Goal: Transaction & Acquisition: Purchase product/service

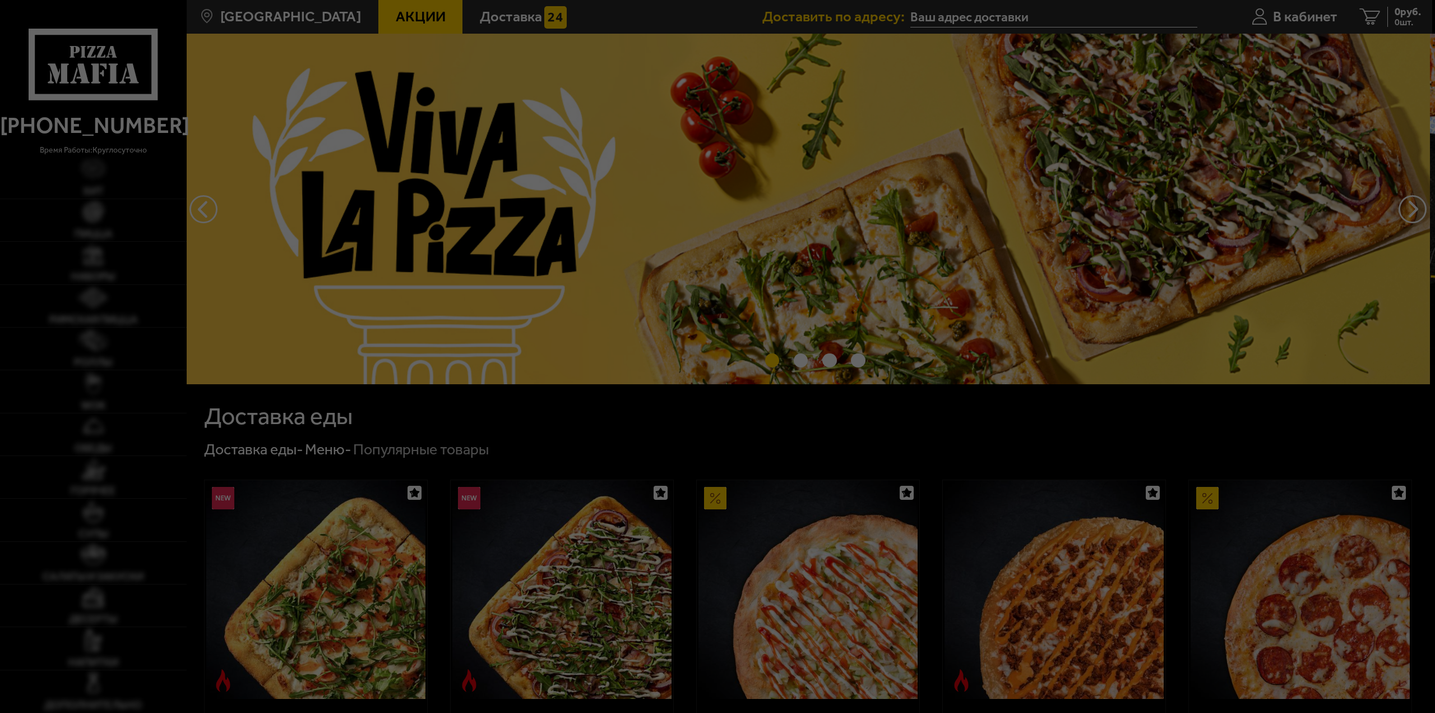
type input "[STREET_ADDRESS][PERSON_NAME]"
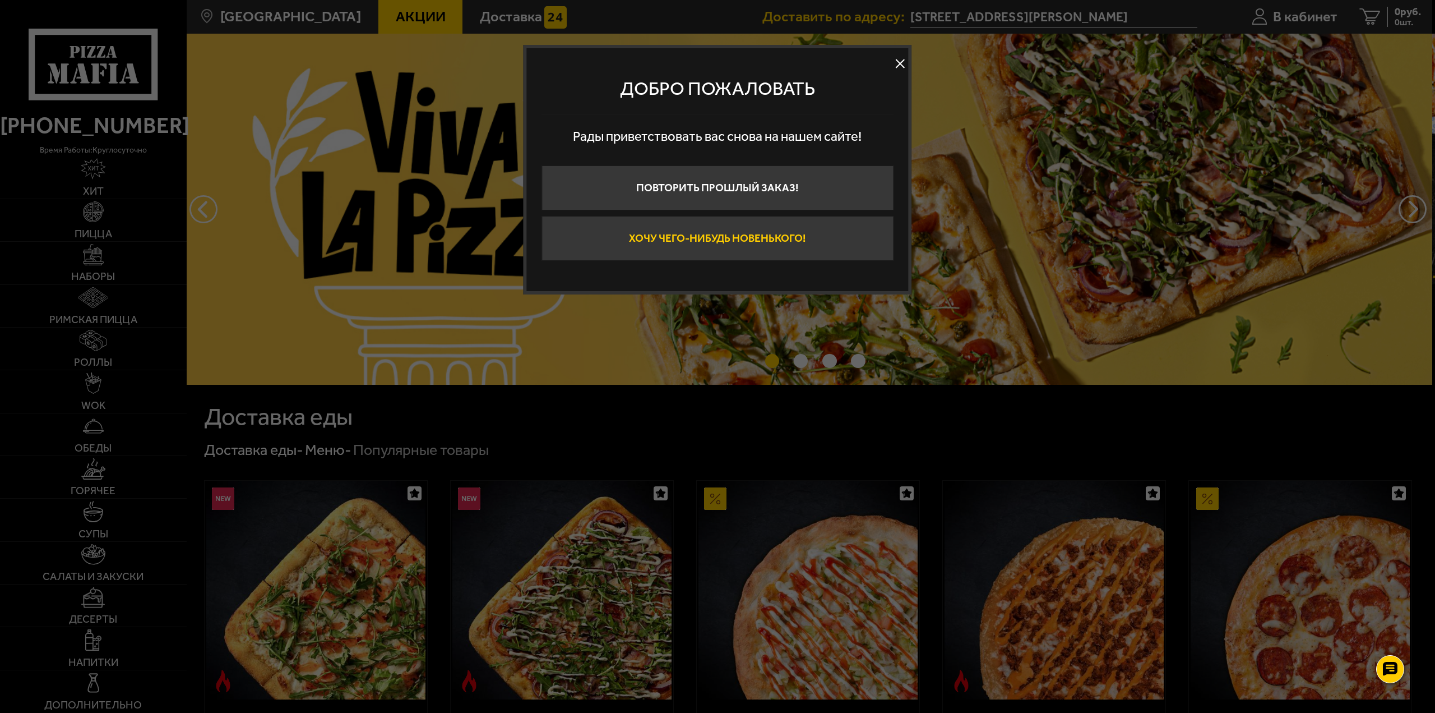
click at [699, 250] on button "Хочу чего-нибудь новенького!" at bounding box center [718, 238] width 352 height 45
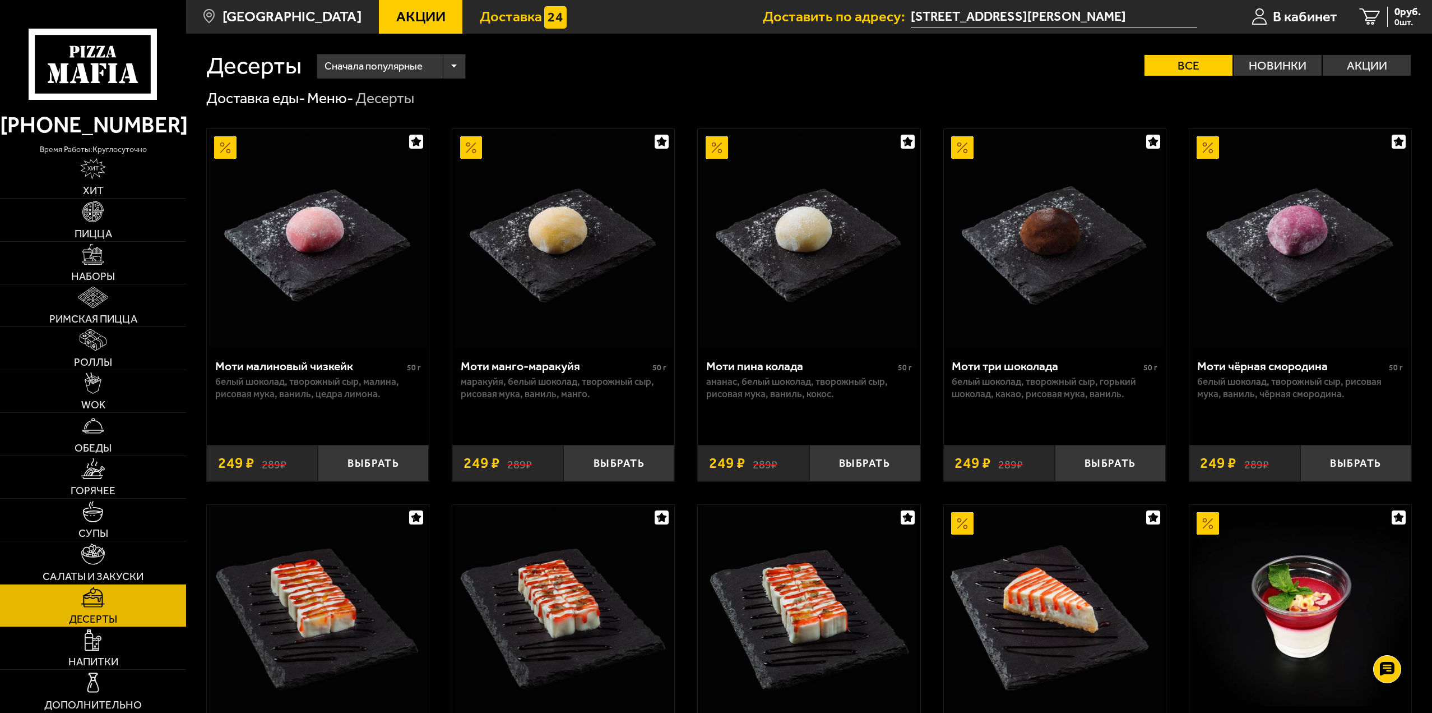
click at [473, 27] on link "Доставка" at bounding box center [522, 17] width 121 height 34
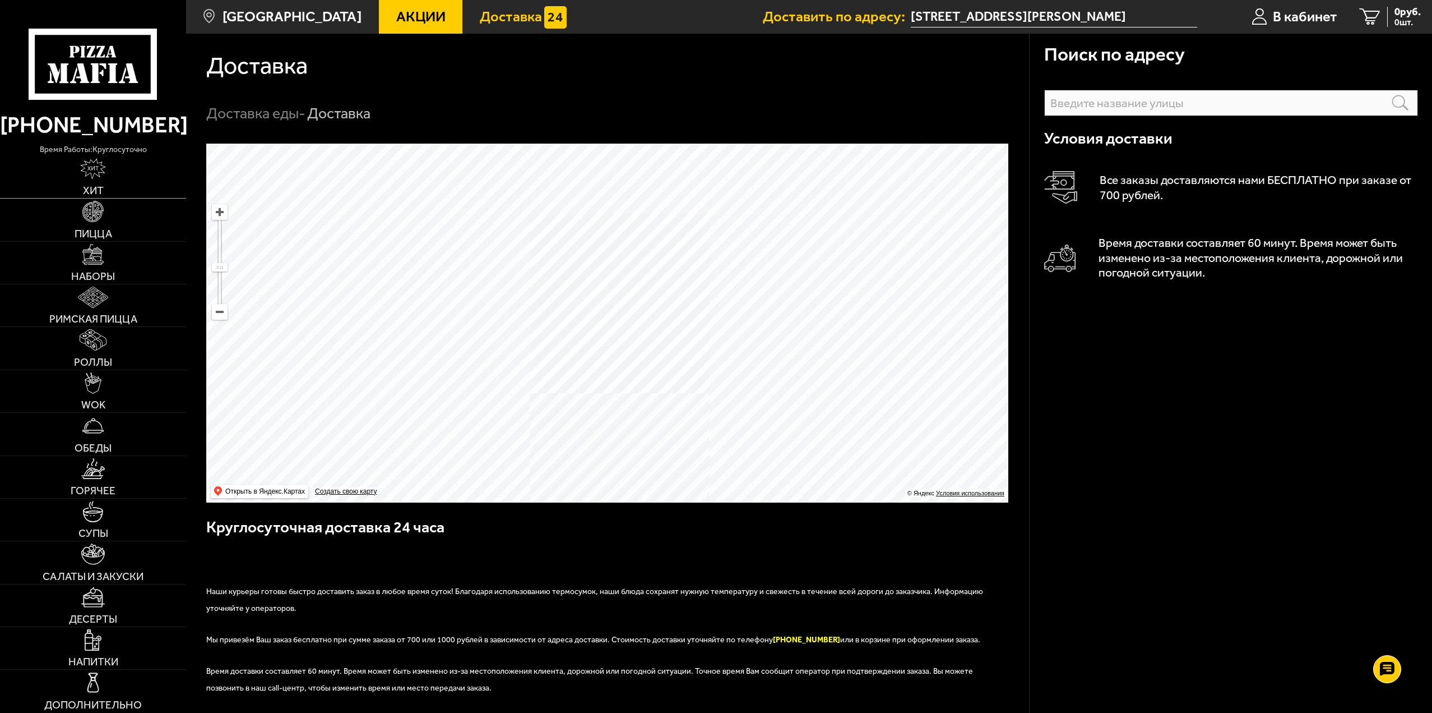
click at [87, 171] on img at bounding box center [92, 168] width 25 height 21
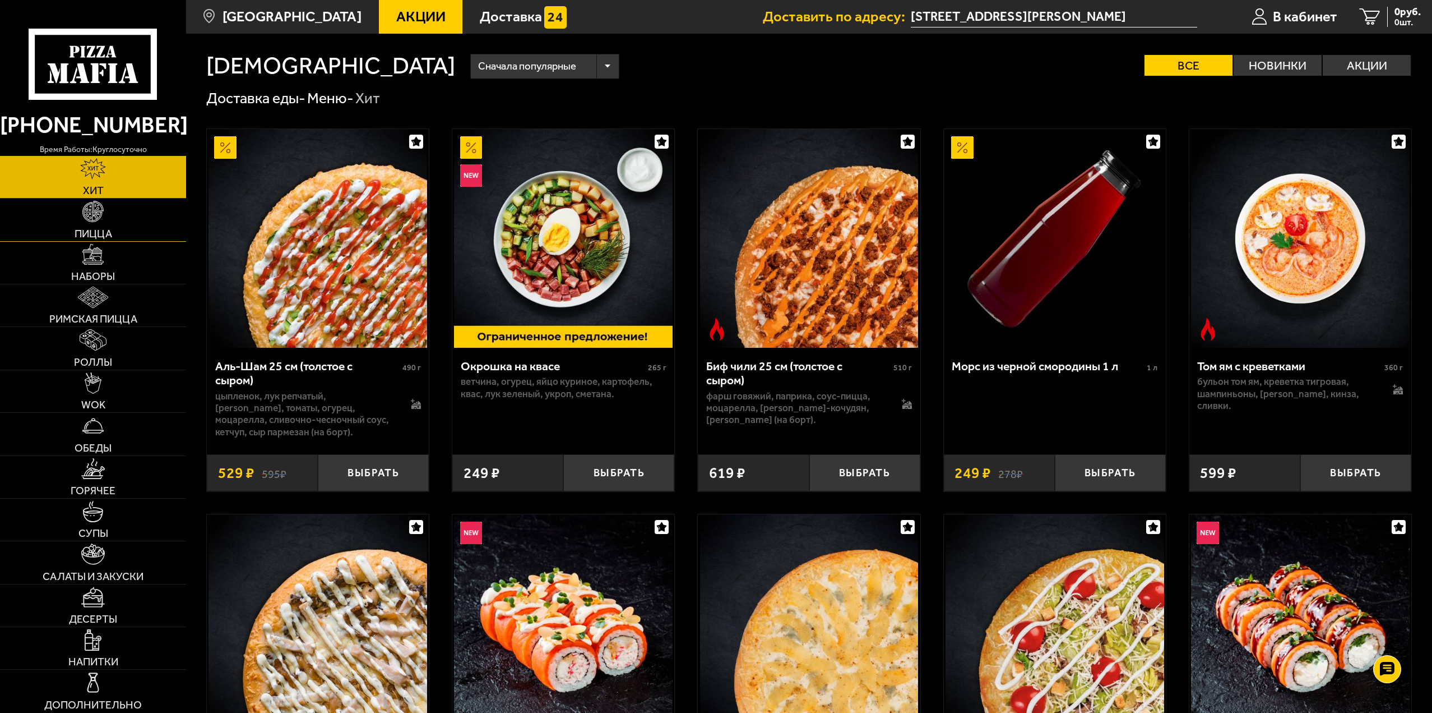
click at [127, 220] on link "Пицца" at bounding box center [93, 219] width 186 height 42
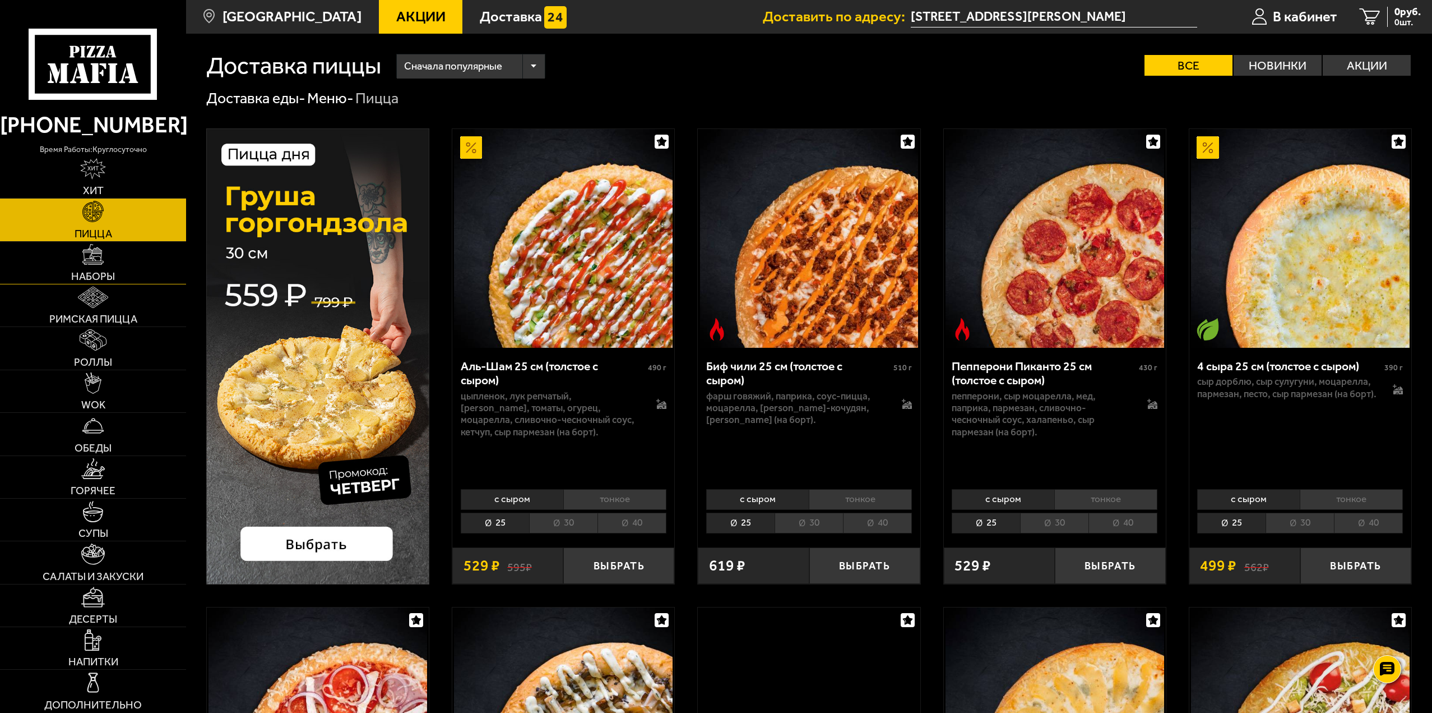
click at [115, 263] on link "Наборы" at bounding box center [93, 263] width 186 height 42
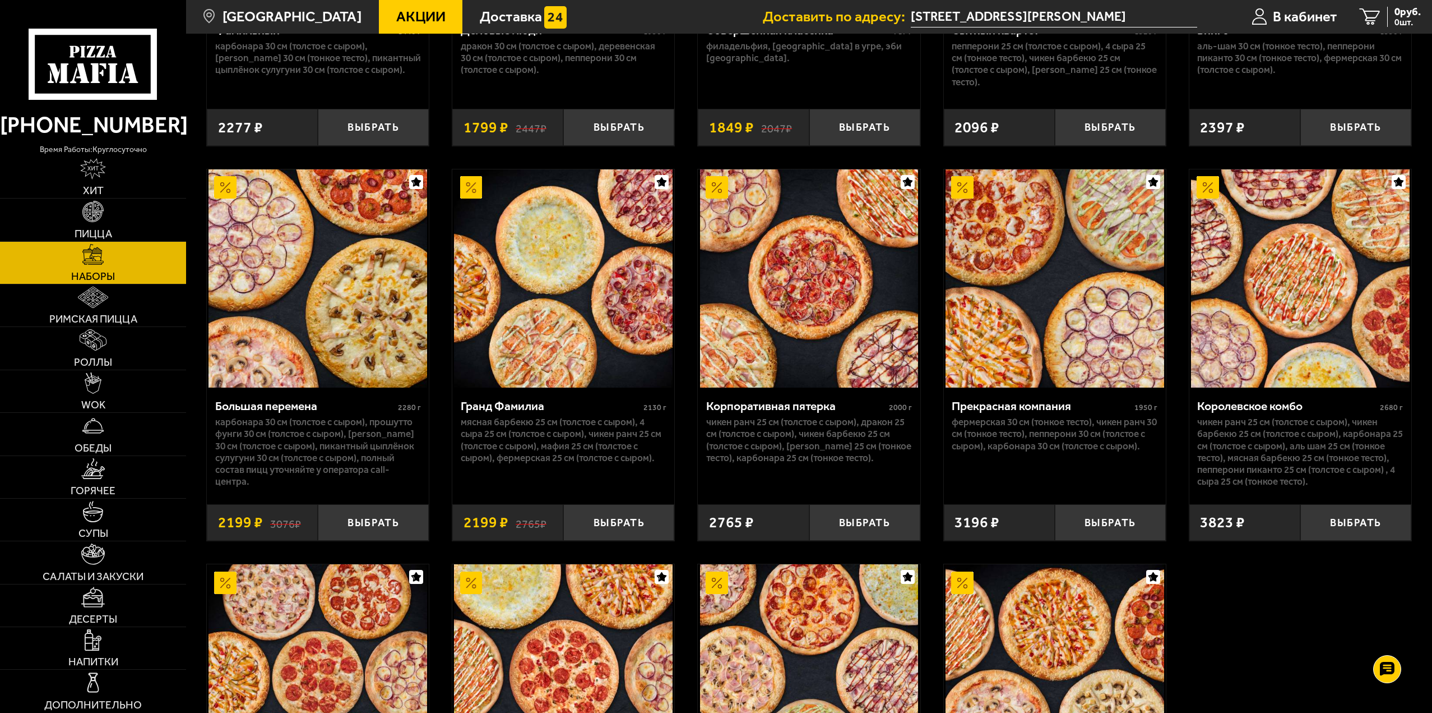
scroll to position [2074, 0]
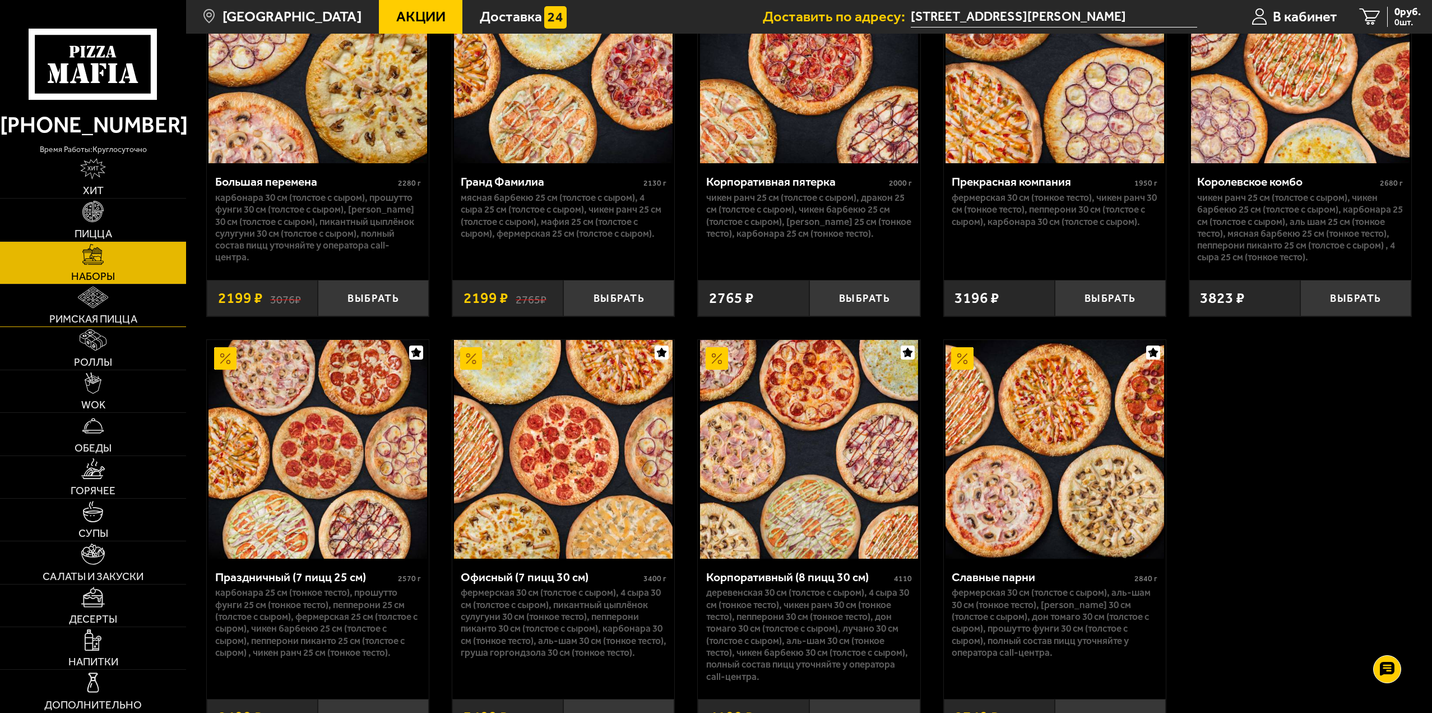
click at [89, 308] on img at bounding box center [93, 296] width 30 height 21
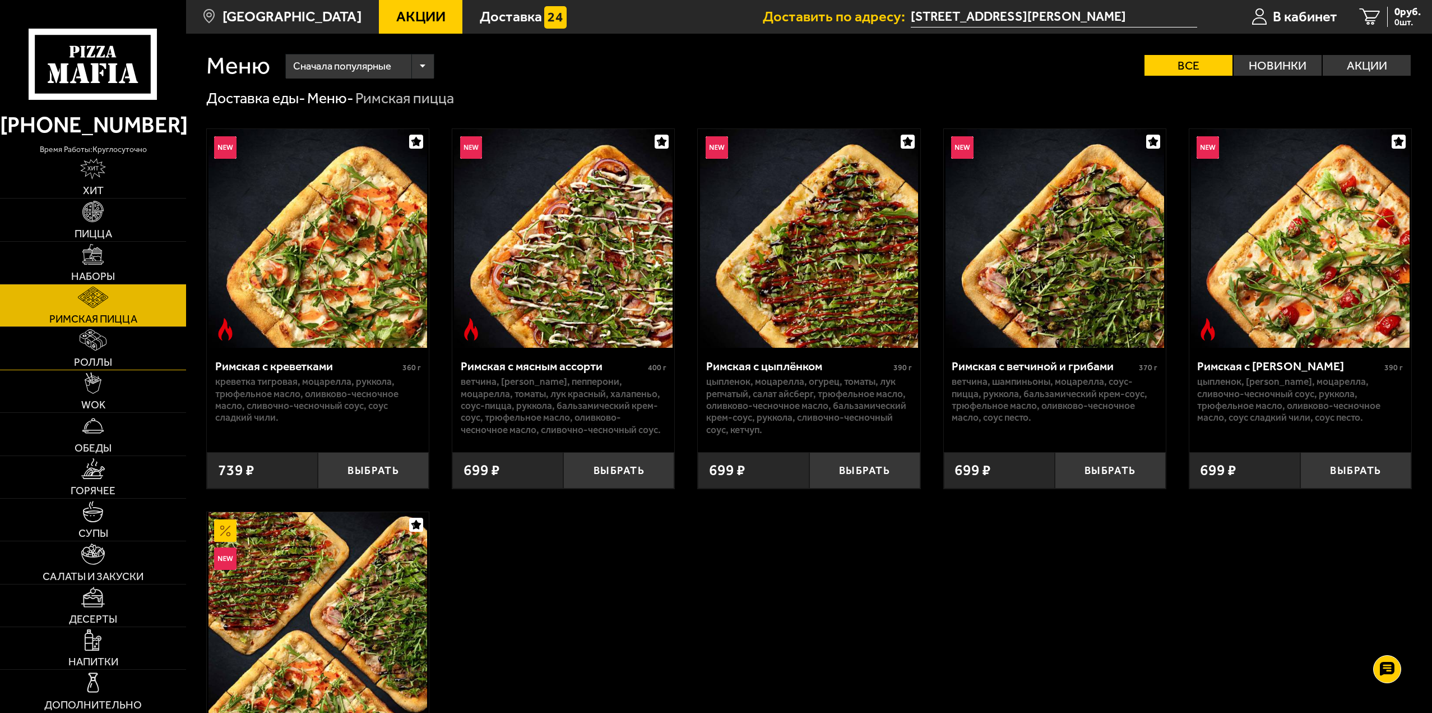
click at [119, 355] on link "Роллы" at bounding box center [93, 348] width 186 height 42
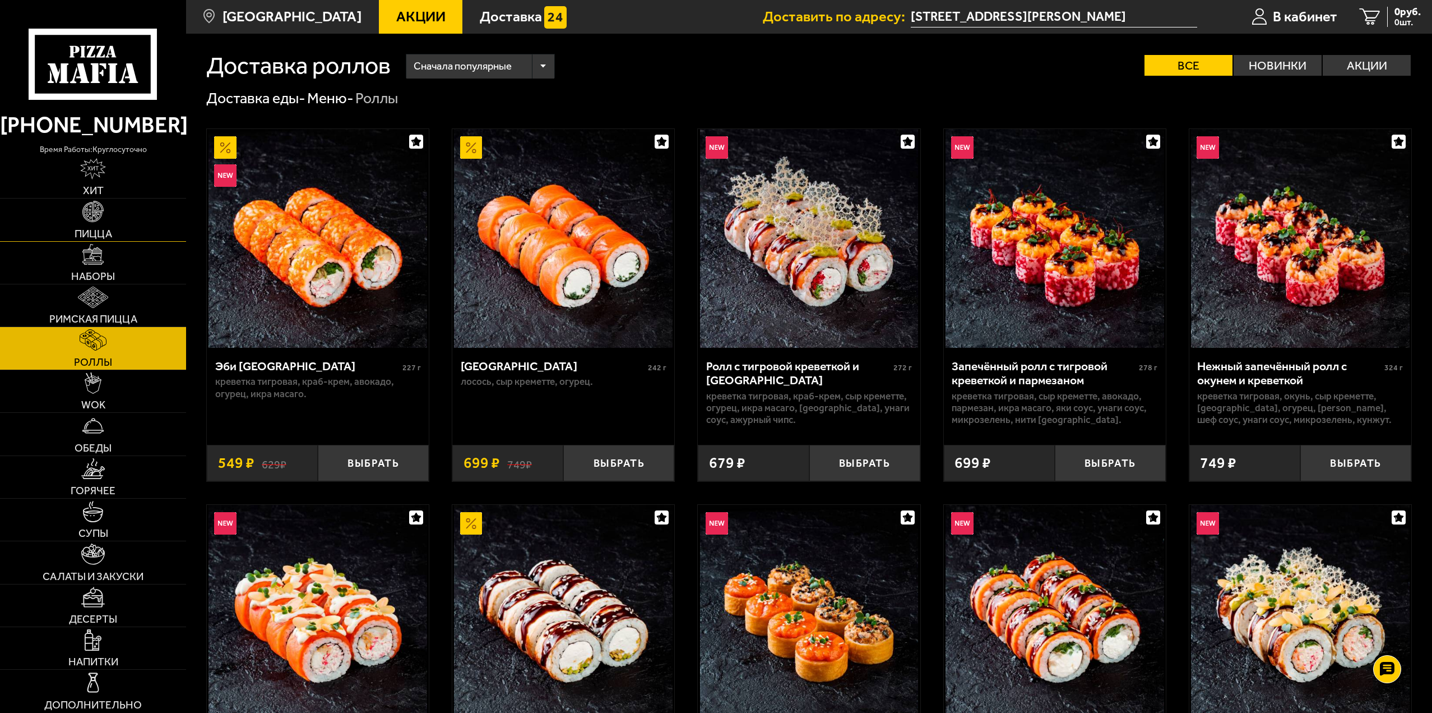
click at [111, 216] on link "Пицца" at bounding box center [93, 219] width 186 height 42
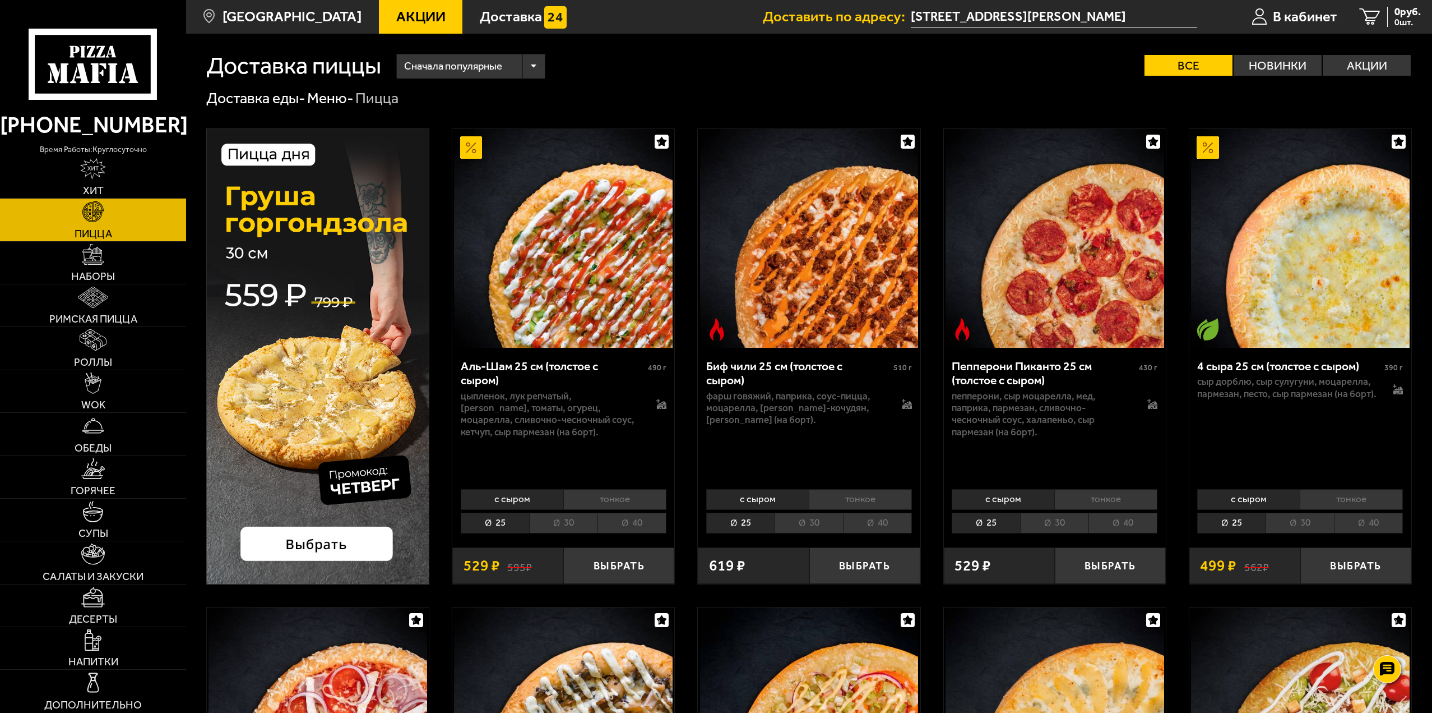
click at [822, 519] on li "30" at bounding box center [809, 522] width 68 height 21
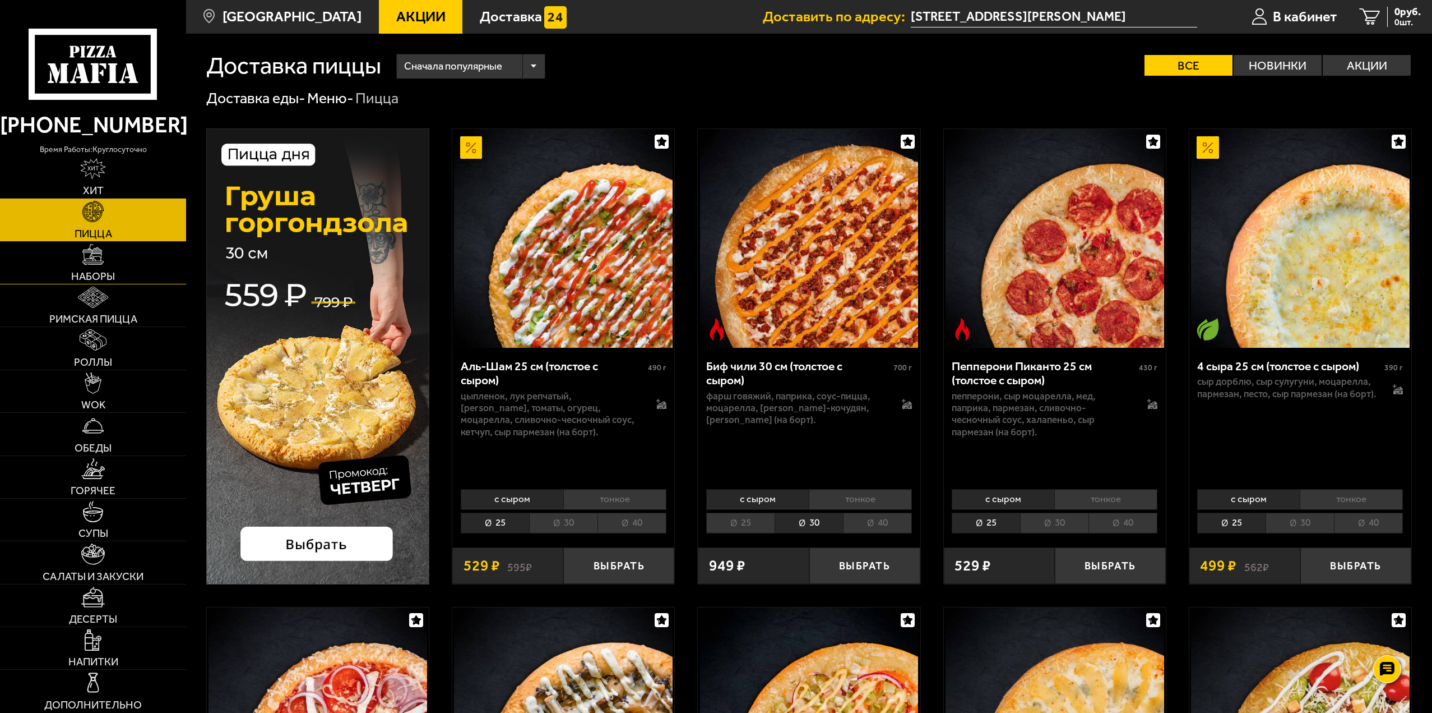
click at [124, 251] on link "Наборы" at bounding box center [93, 263] width 186 height 42
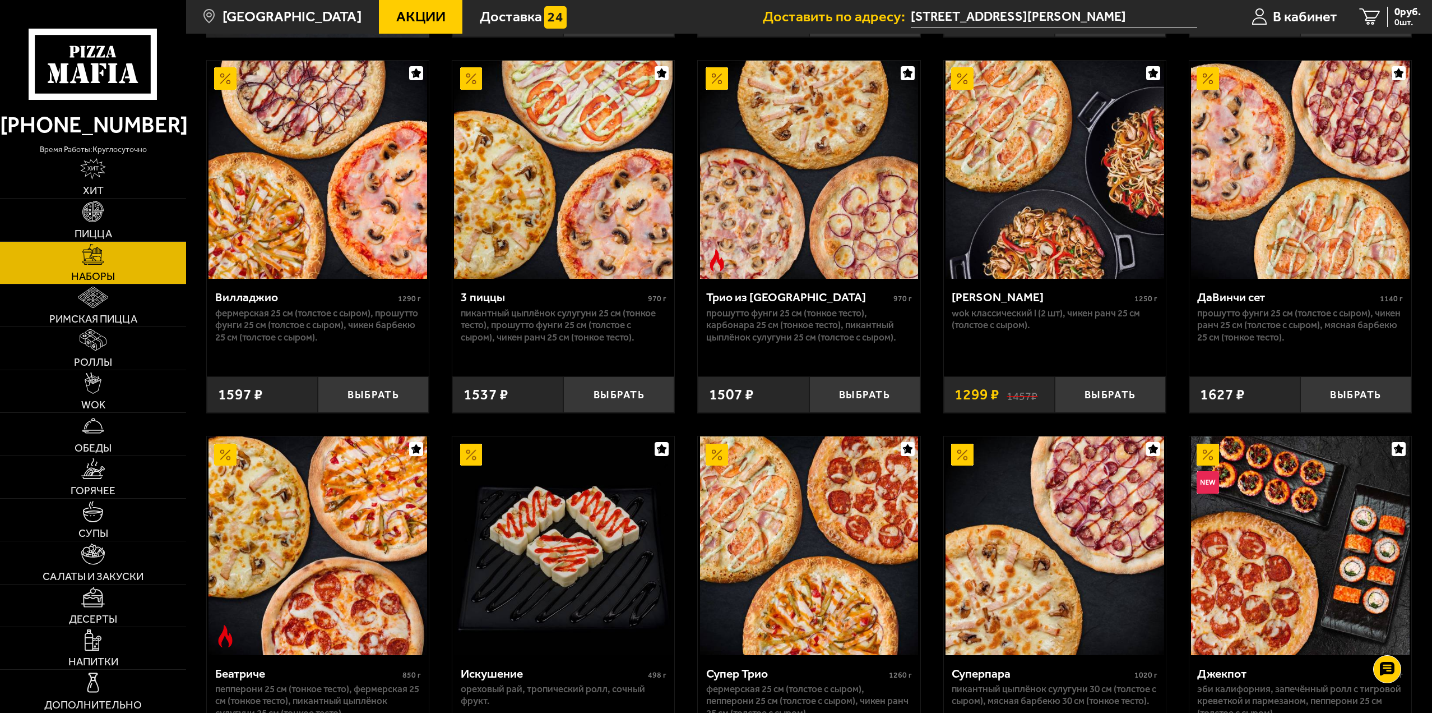
scroll to position [561, 0]
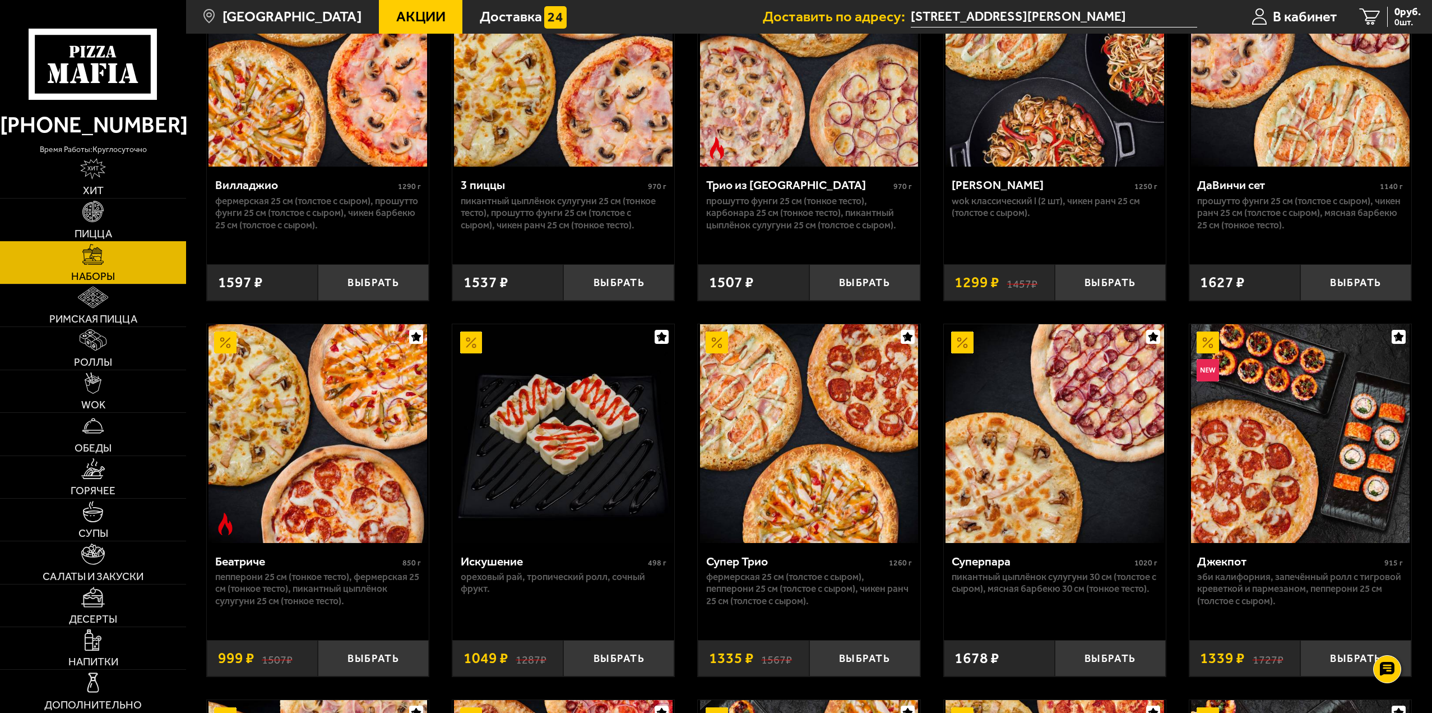
click at [69, 217] on link "Пицца" at bounding box center [93, 219] width 186 height 42
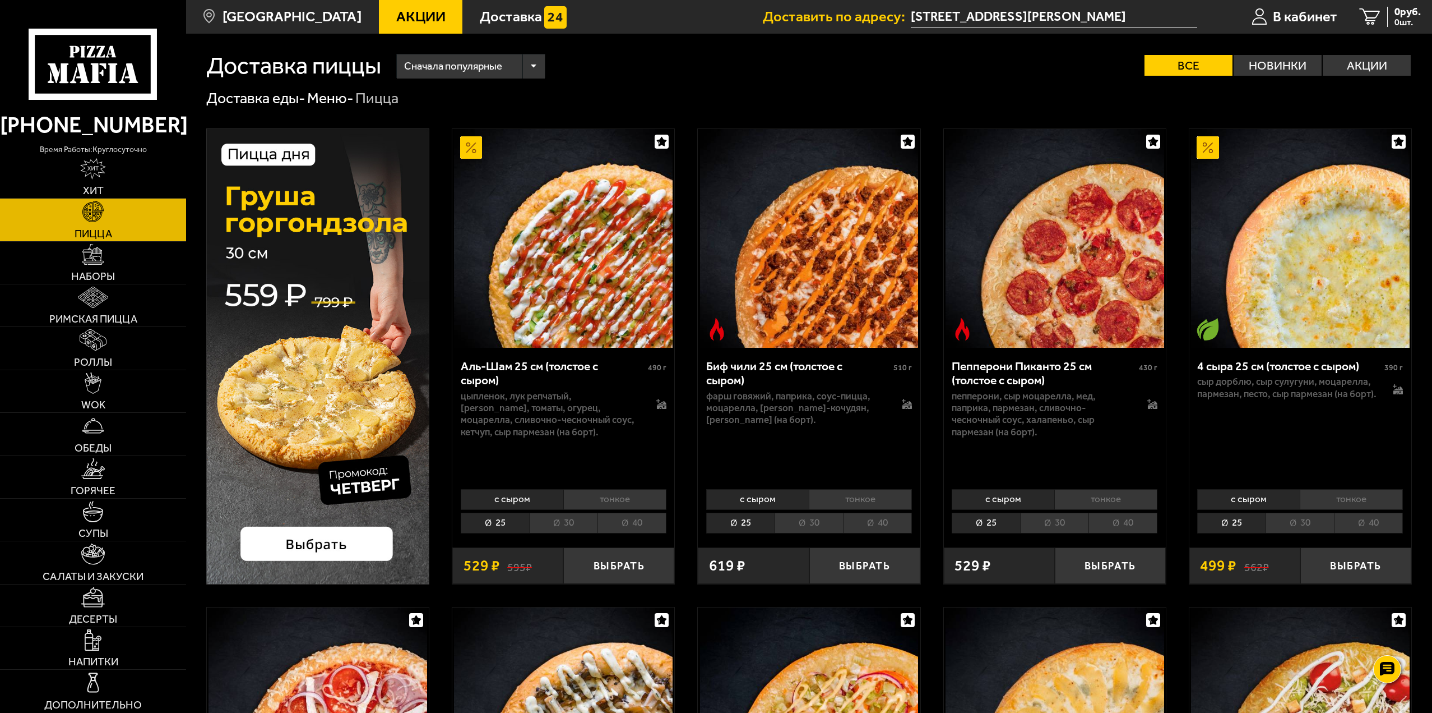
click at [827, 517] on li "30" at bounding box center [809, 522] width 68 height 21
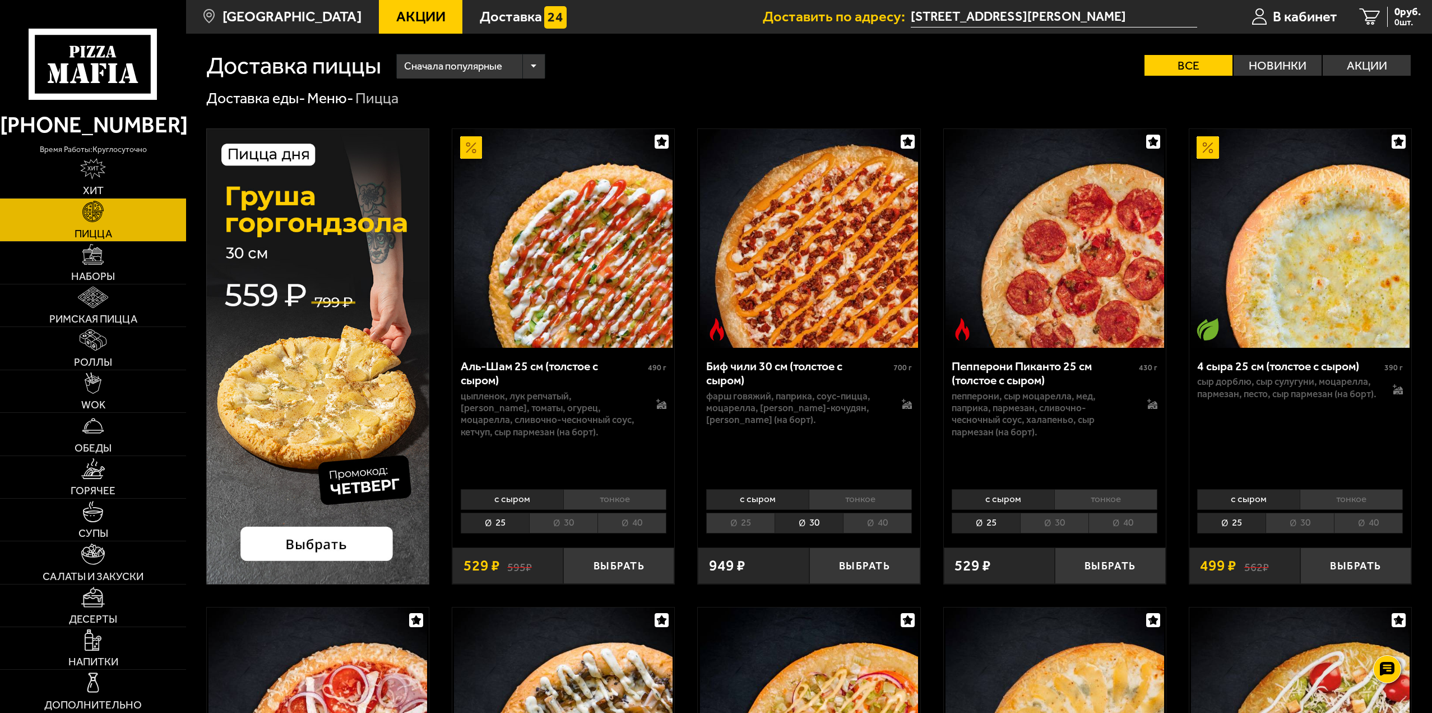
click at [867, 493] on li "тонкое" at bounding box center [860, 499] width 103 height 21
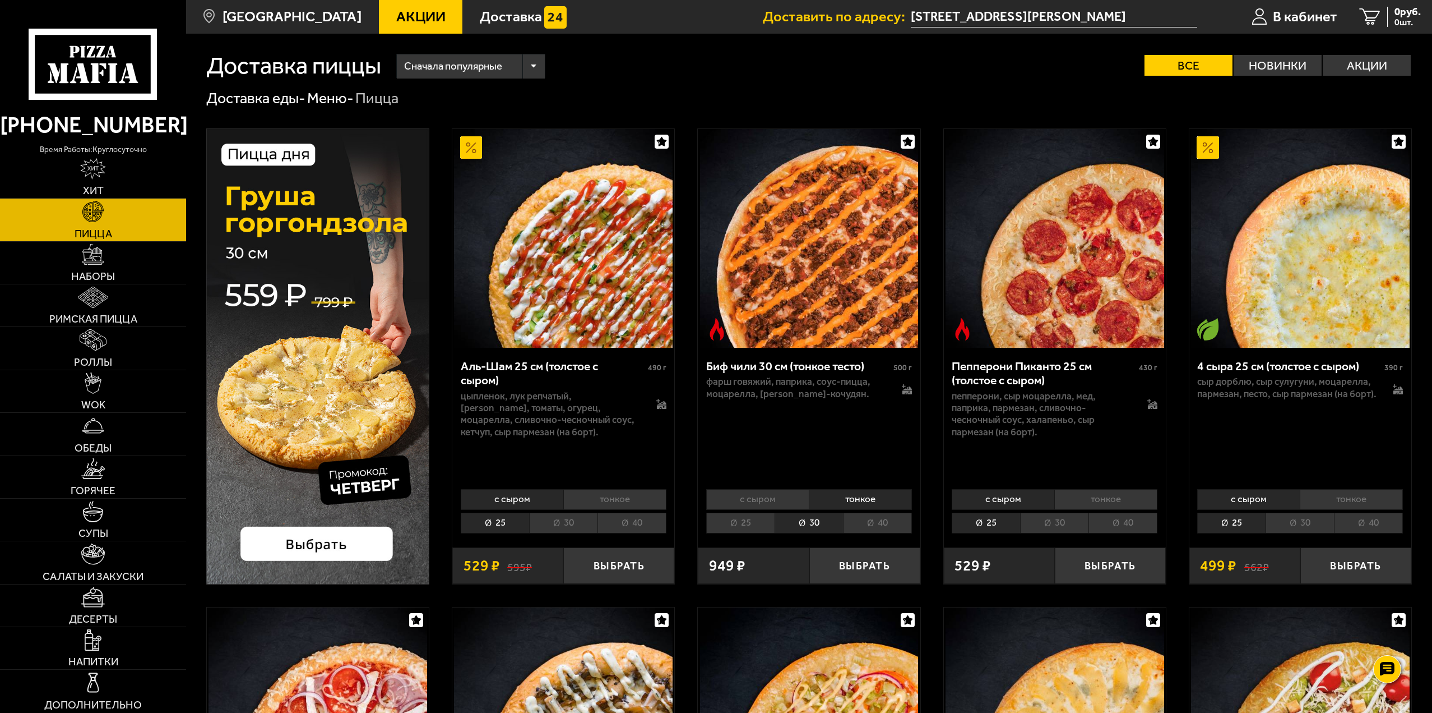
click at [780, 491] on li "с сыром" at bounding box center [757, 499] width 103 height 21
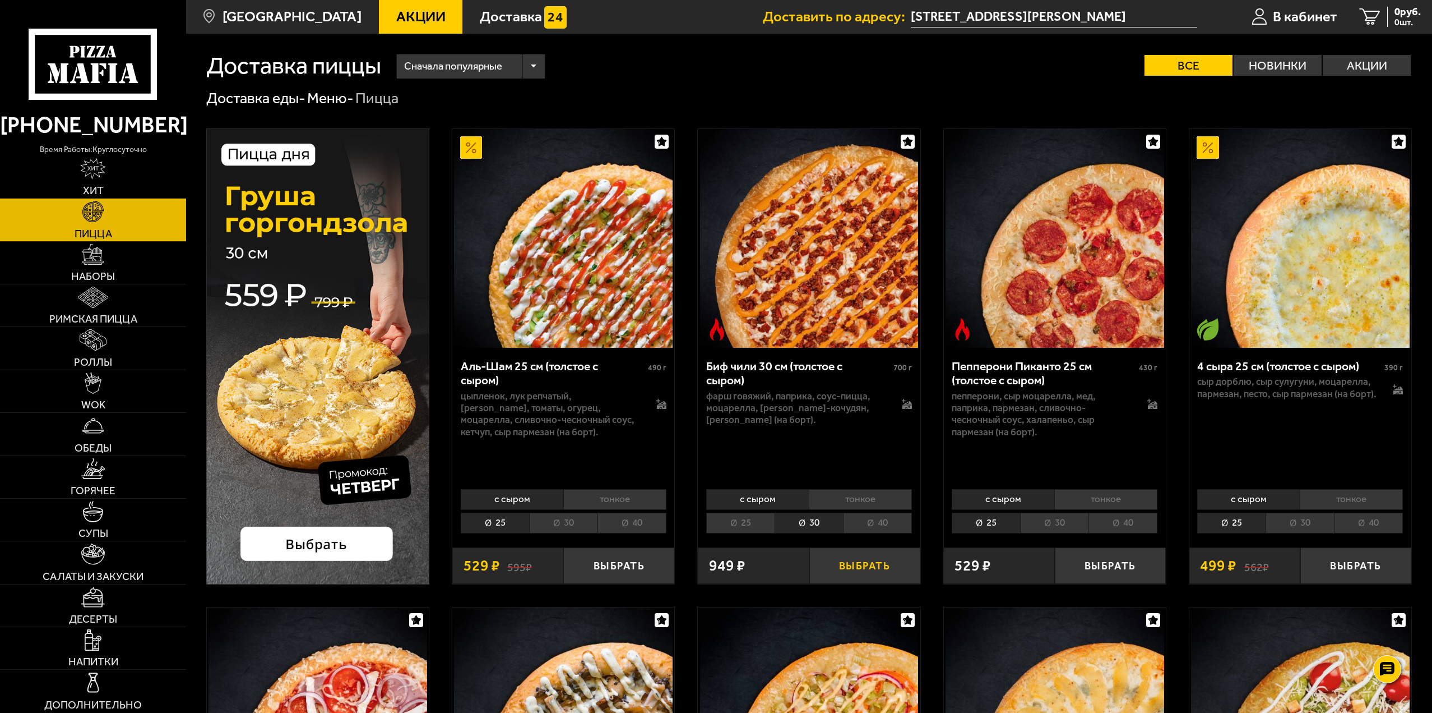
click at [883, 566] on button "Выбрать" at bounding box center [865, 565] width 111 height 36
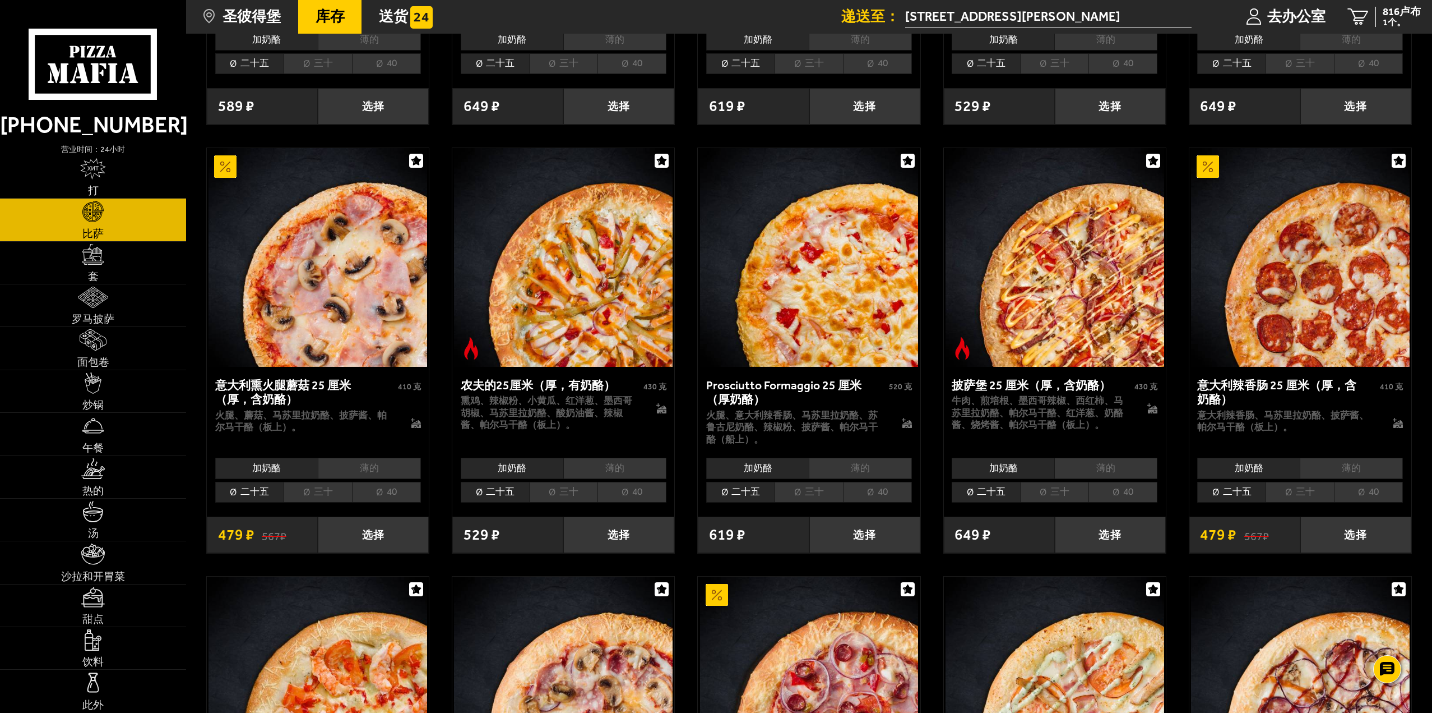
scroll to position [953, 0]
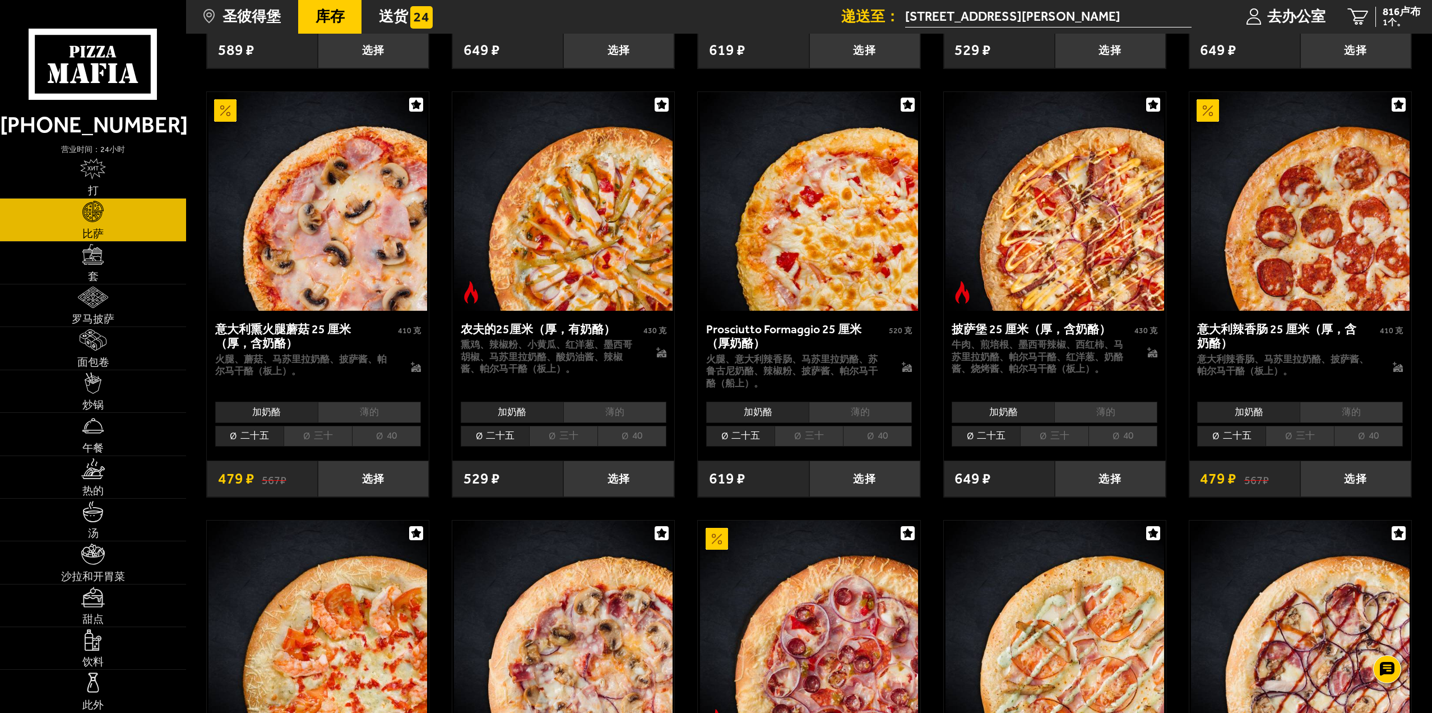
click at [576, 429] on font "三十" at bounding box center [568, 434] width 19 height 11
click at [550, 427] on li "三十" at bounding box center [563, 435] width 68 height 21
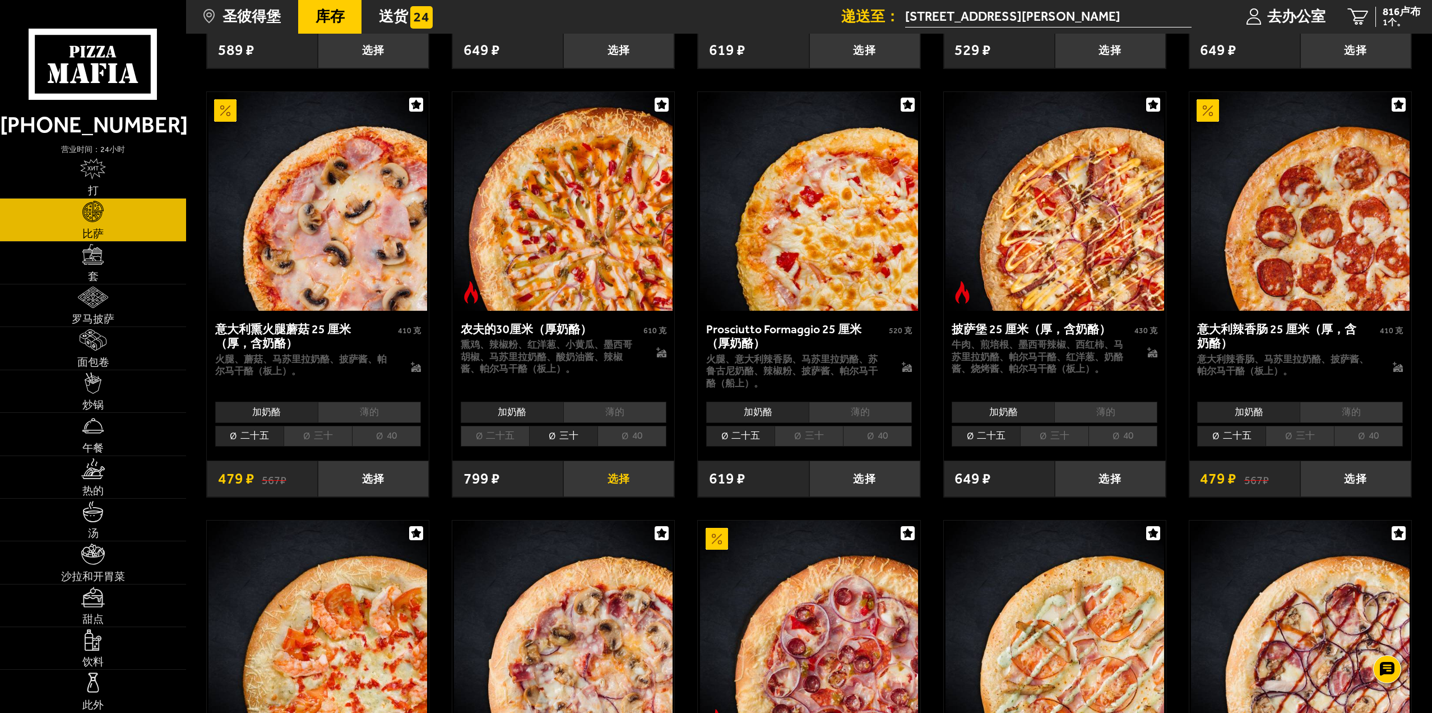
click at [625, 463] on button "选择" at bounding box center [618, 478] width 111 height 36
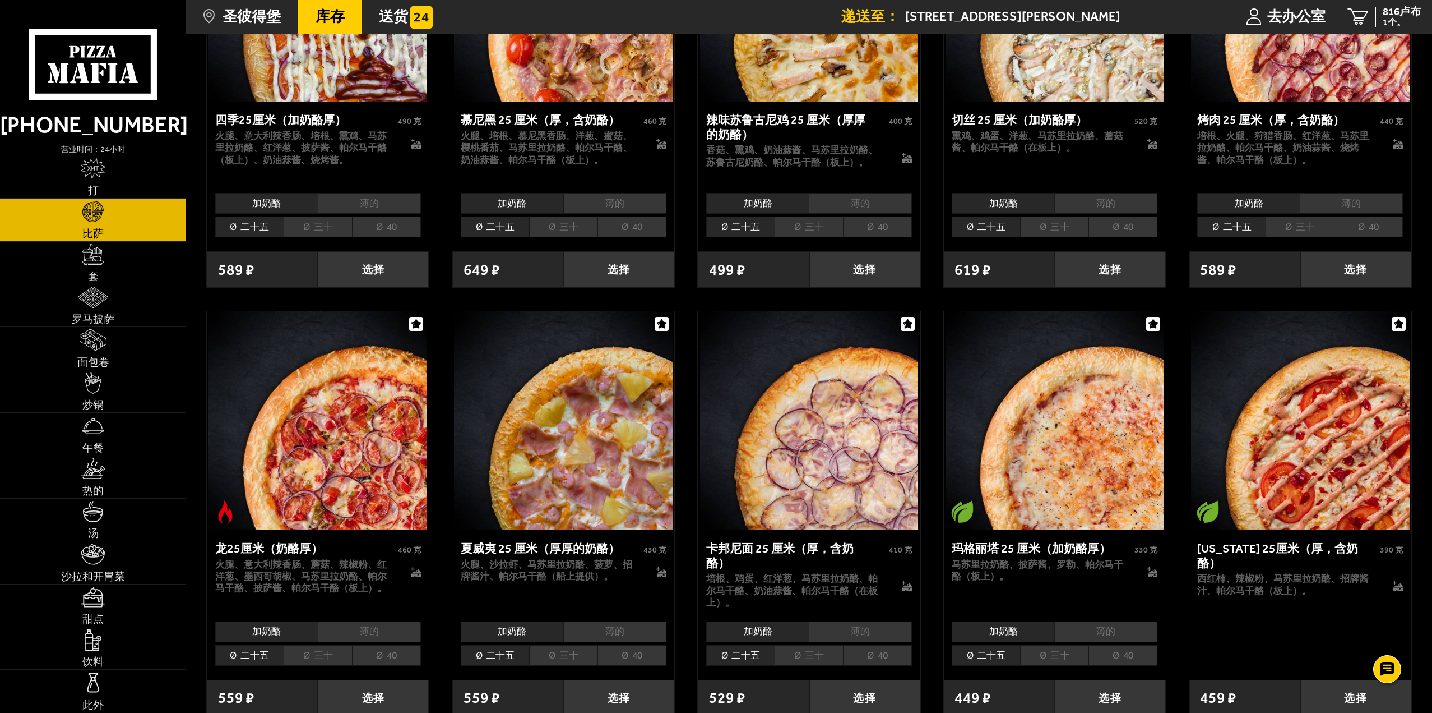
scroll to position [2186, 0]
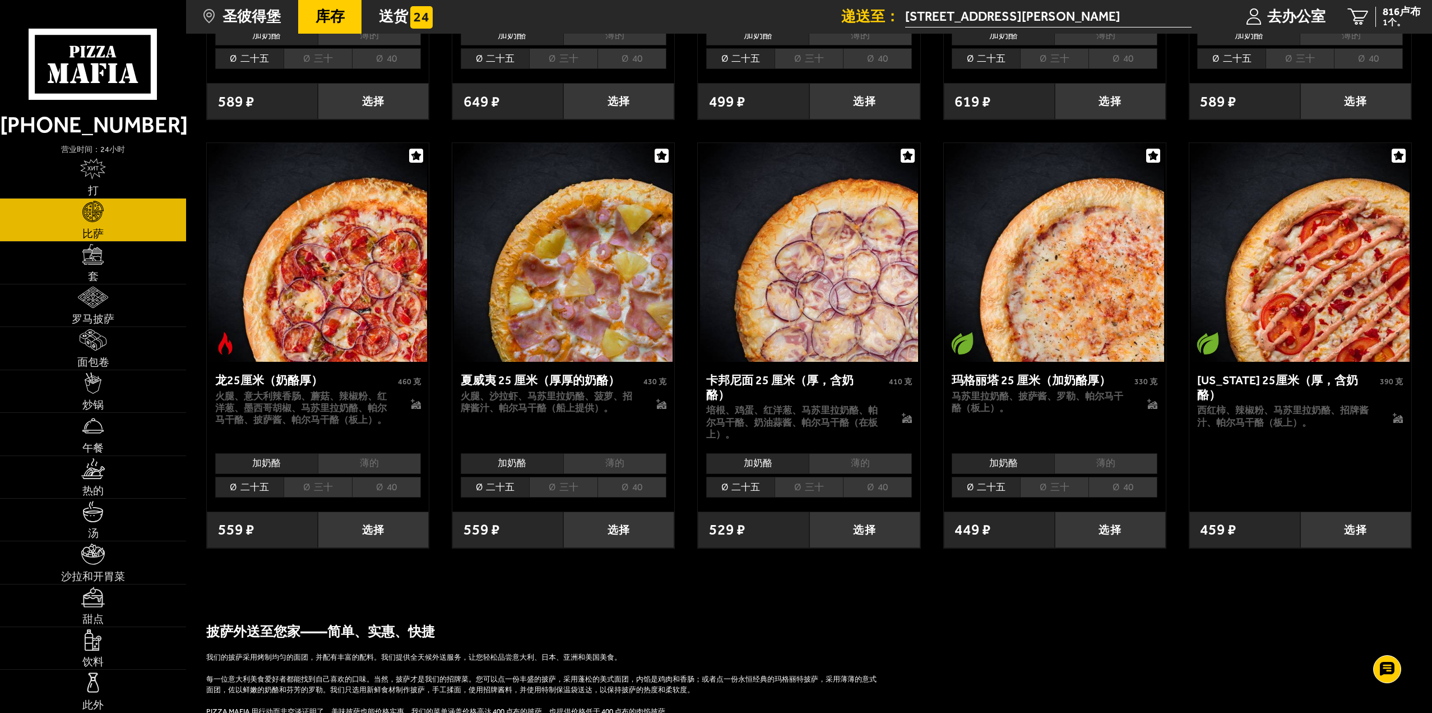
click at [302, 477] on li "三十" at bounding box center [318, 487] width 68 height 21
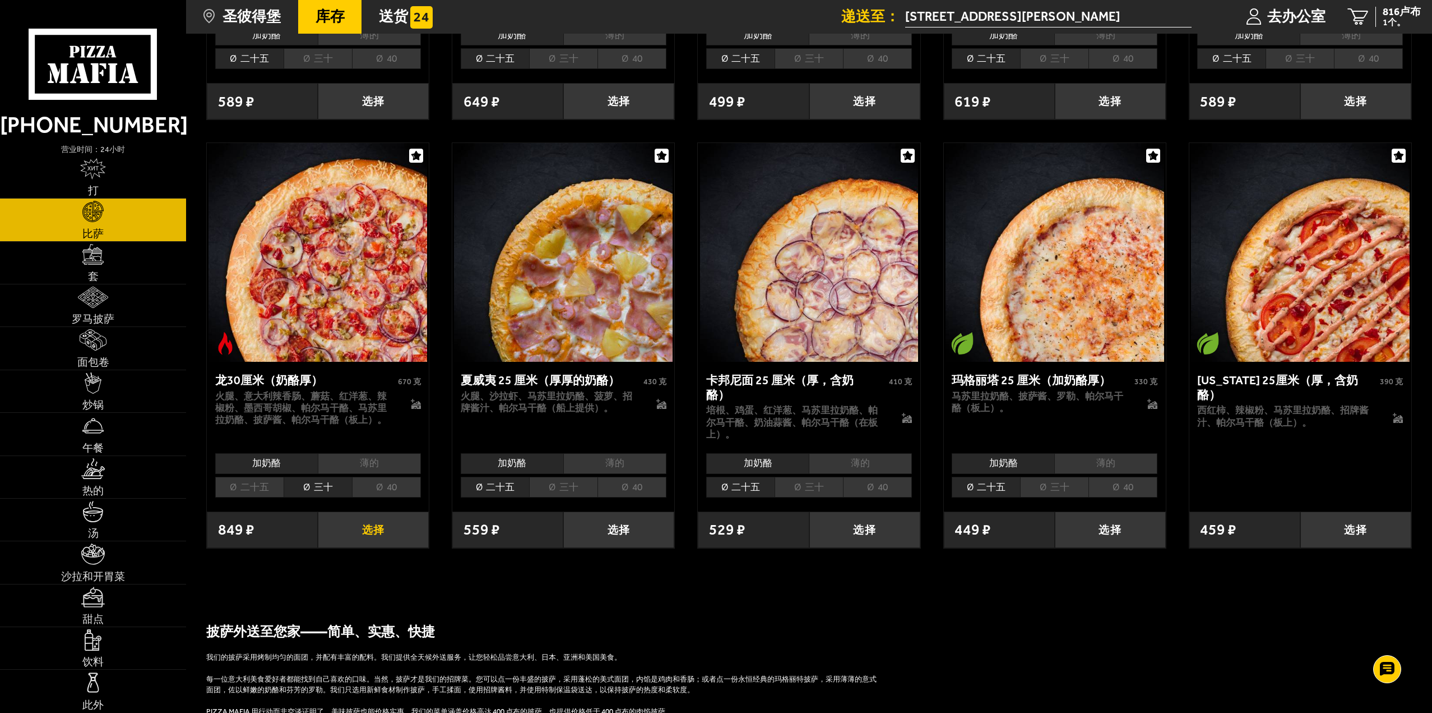
click at [378, 523] on font "选择" at bounding box center [373, 529] width 23 height 13
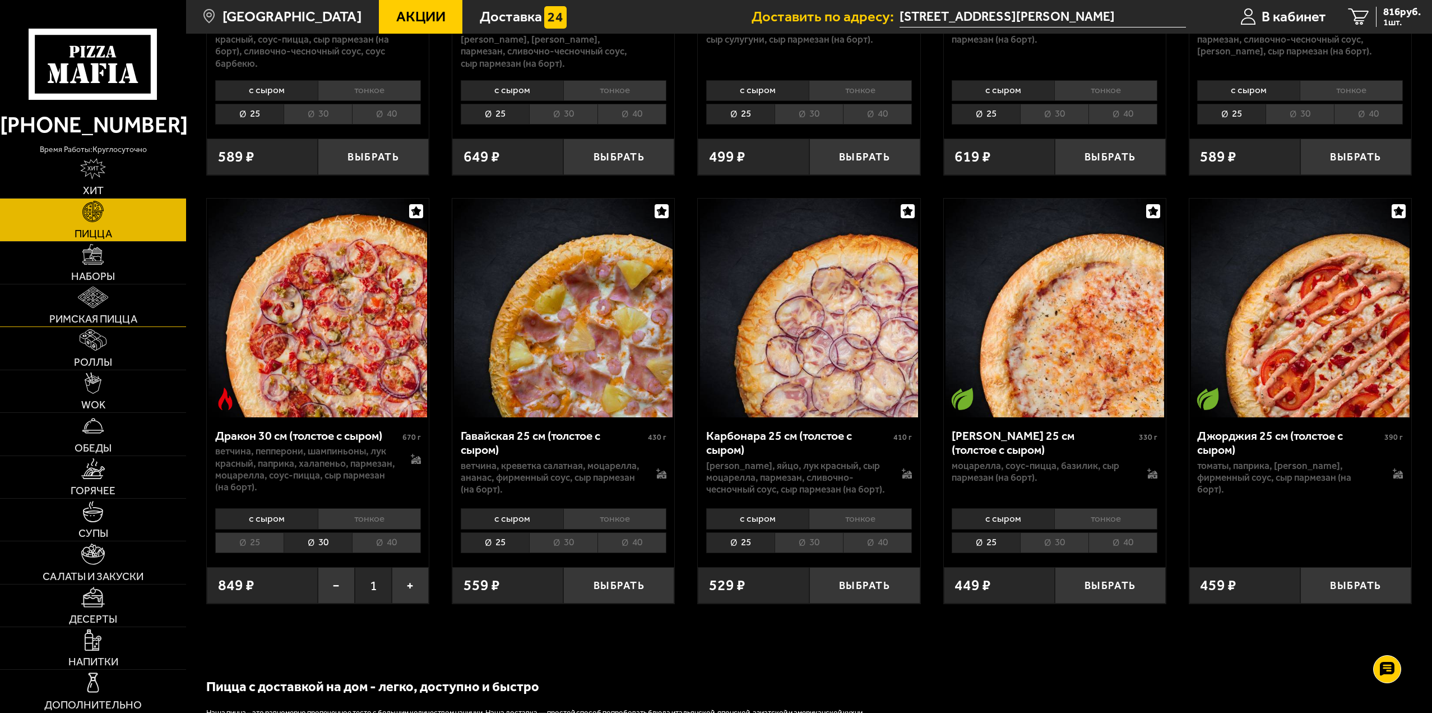
click at [86, 299] on img at bounding box center [93, 296] width 30 height 21
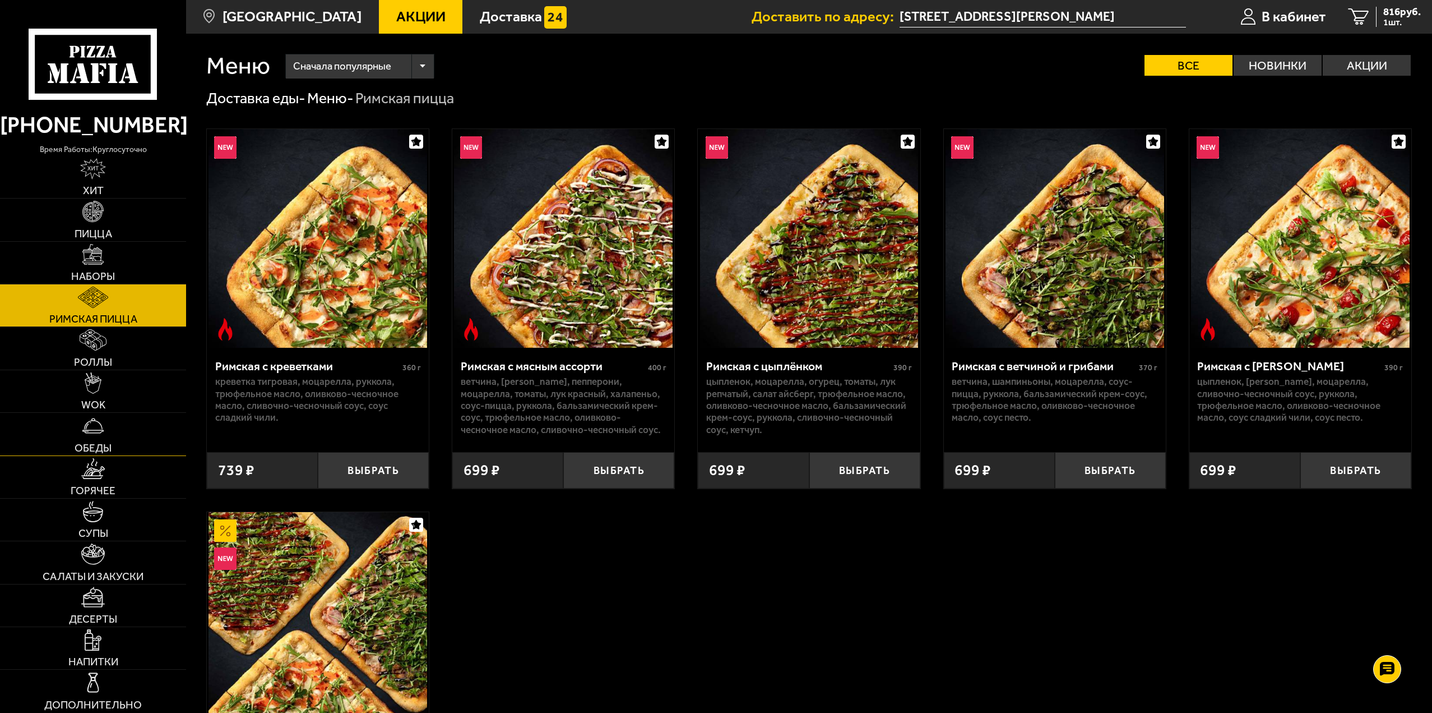
click at [95, 432] on img at bounding box center [92, 425] width 21 height 21
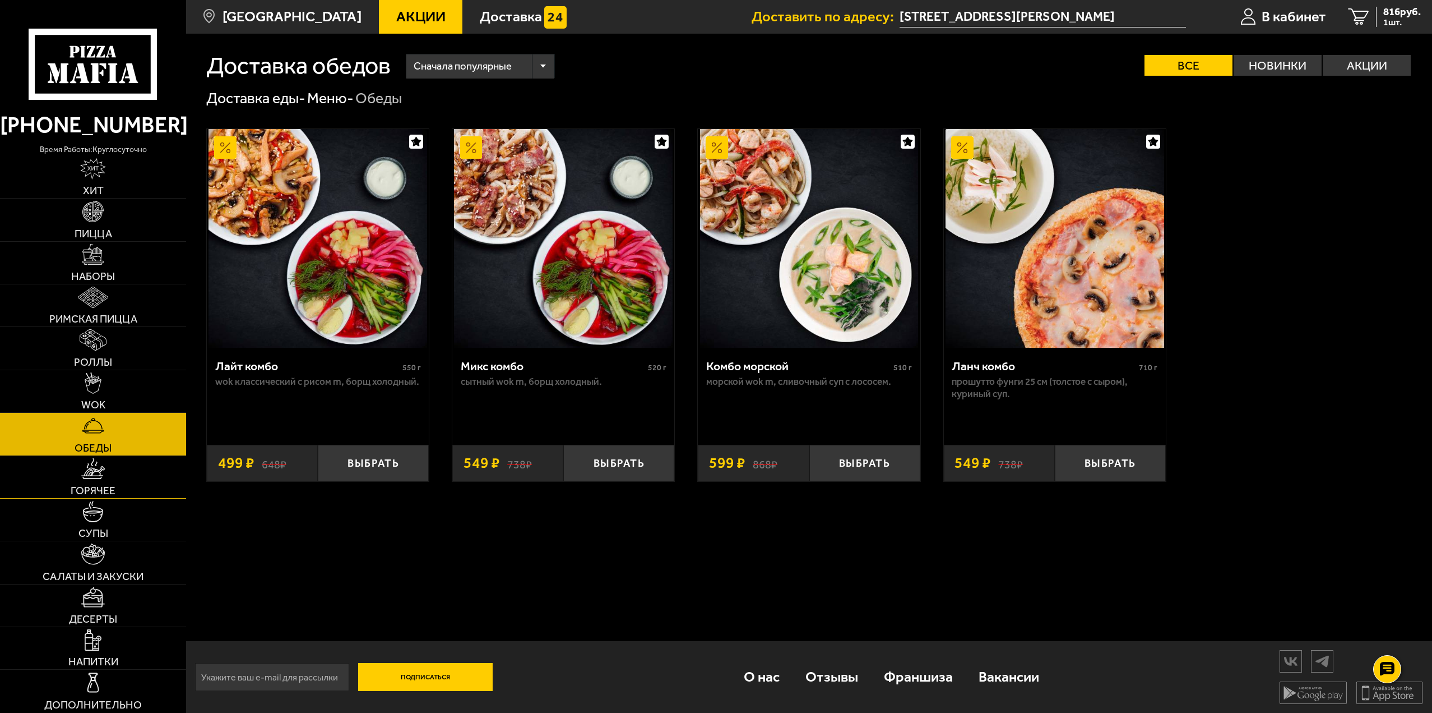
click at [106, 462] on link "Горячее" at bounding box center [93, 477] width 186 height 42
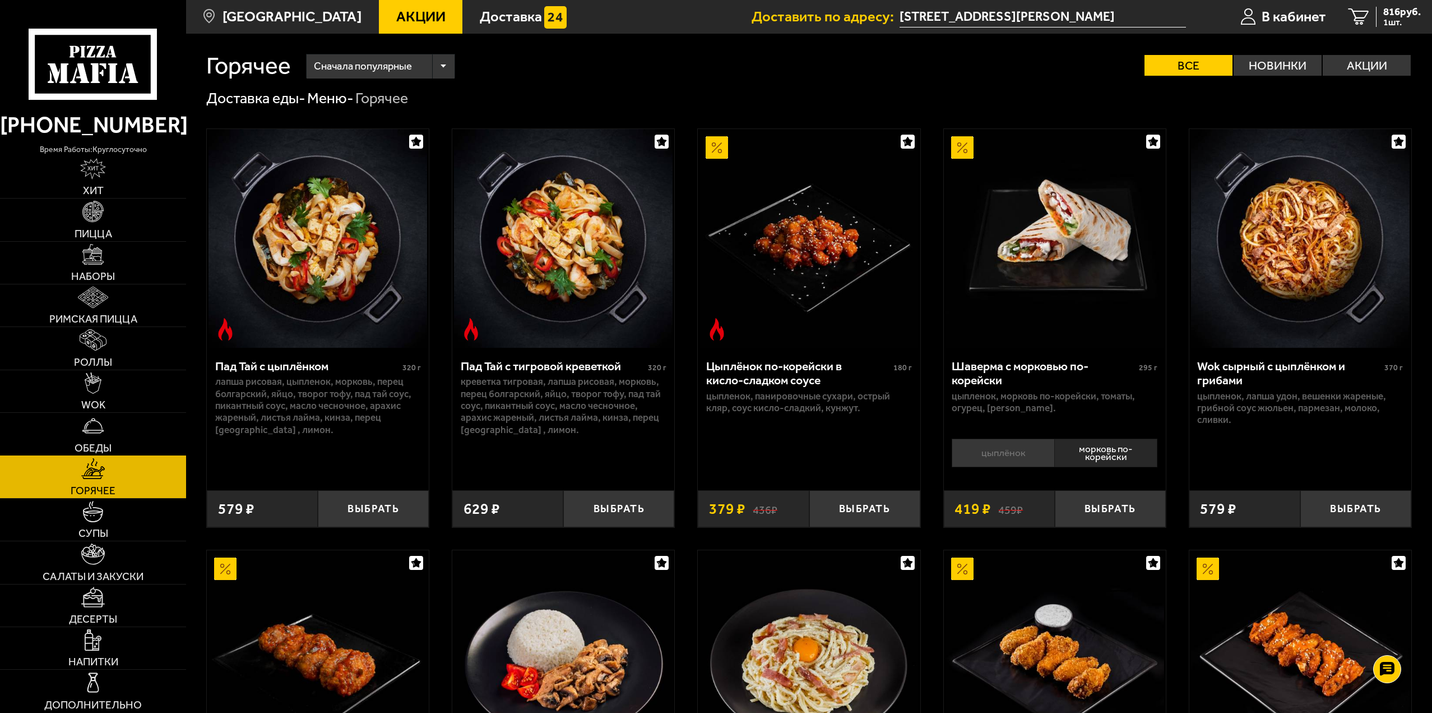
click at [108, 441] on link "Обеды" at bounding box center [93, 434] width 186 height 42
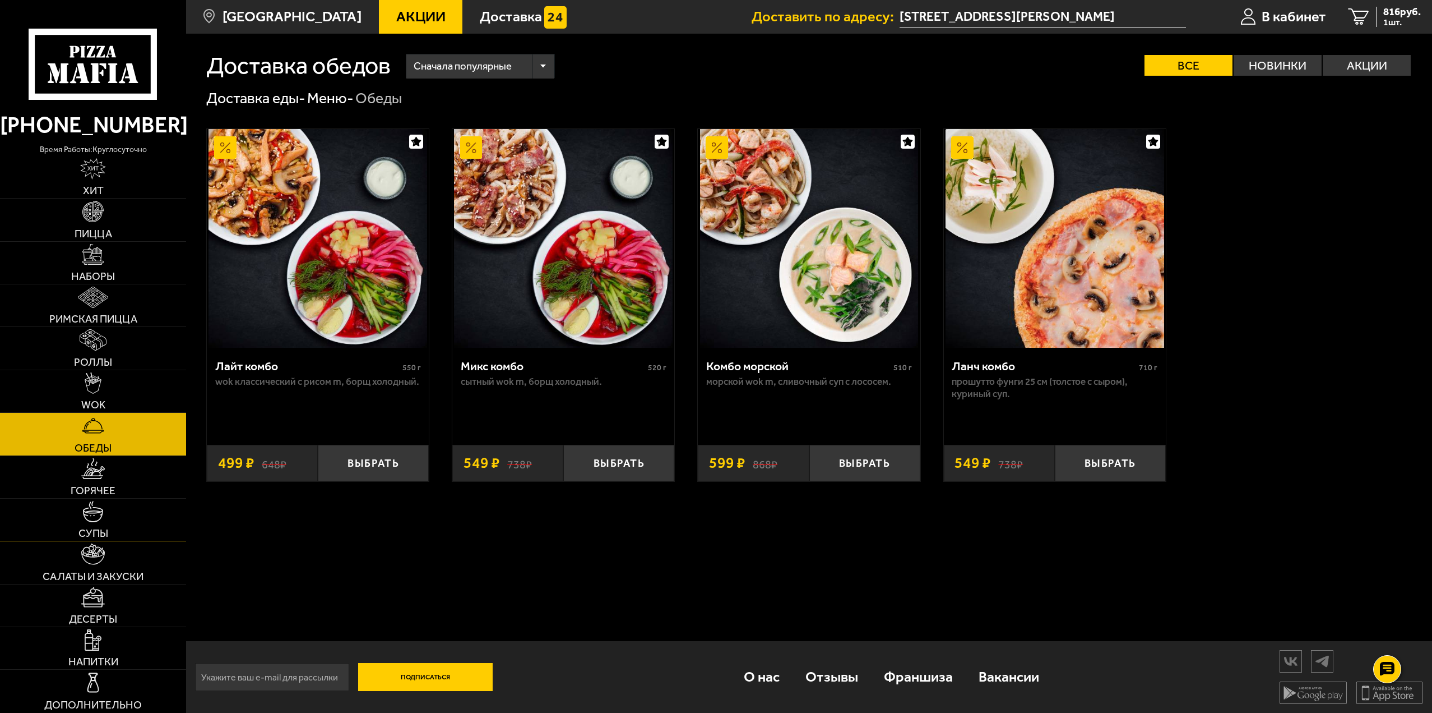
click at [119, 522] on link "Супы" at bounding box center [93, 519] width 186 height 42
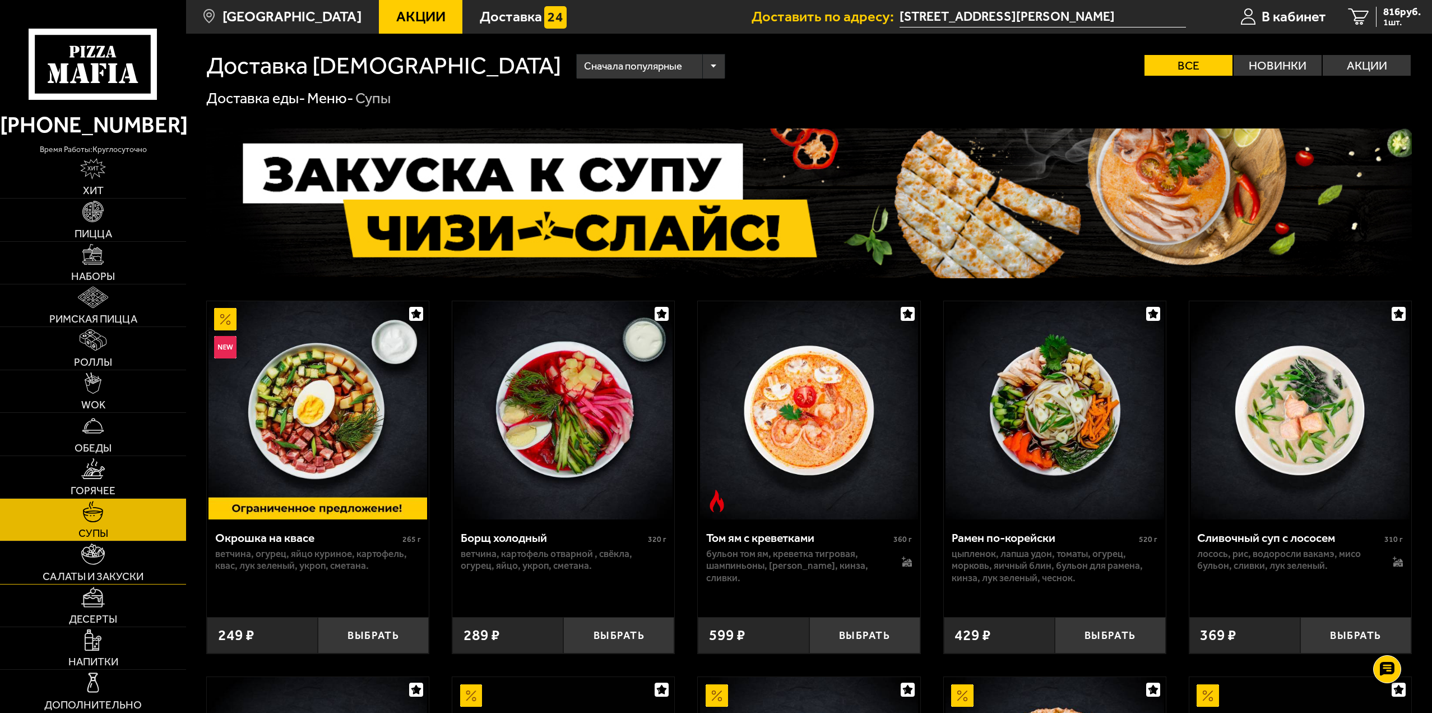
click at [104, 558] on img at bounding box center [93, 553] width 24 height 21
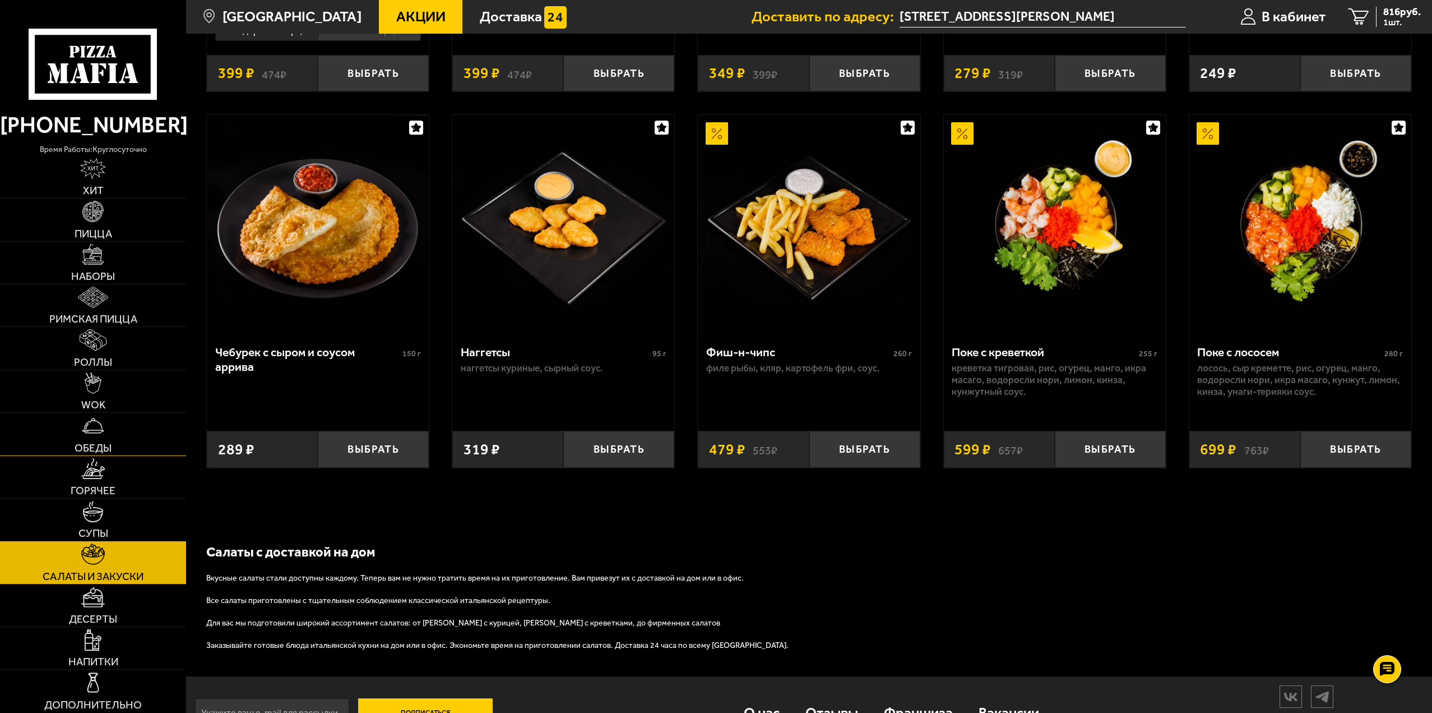
scroll to position [880, 0]
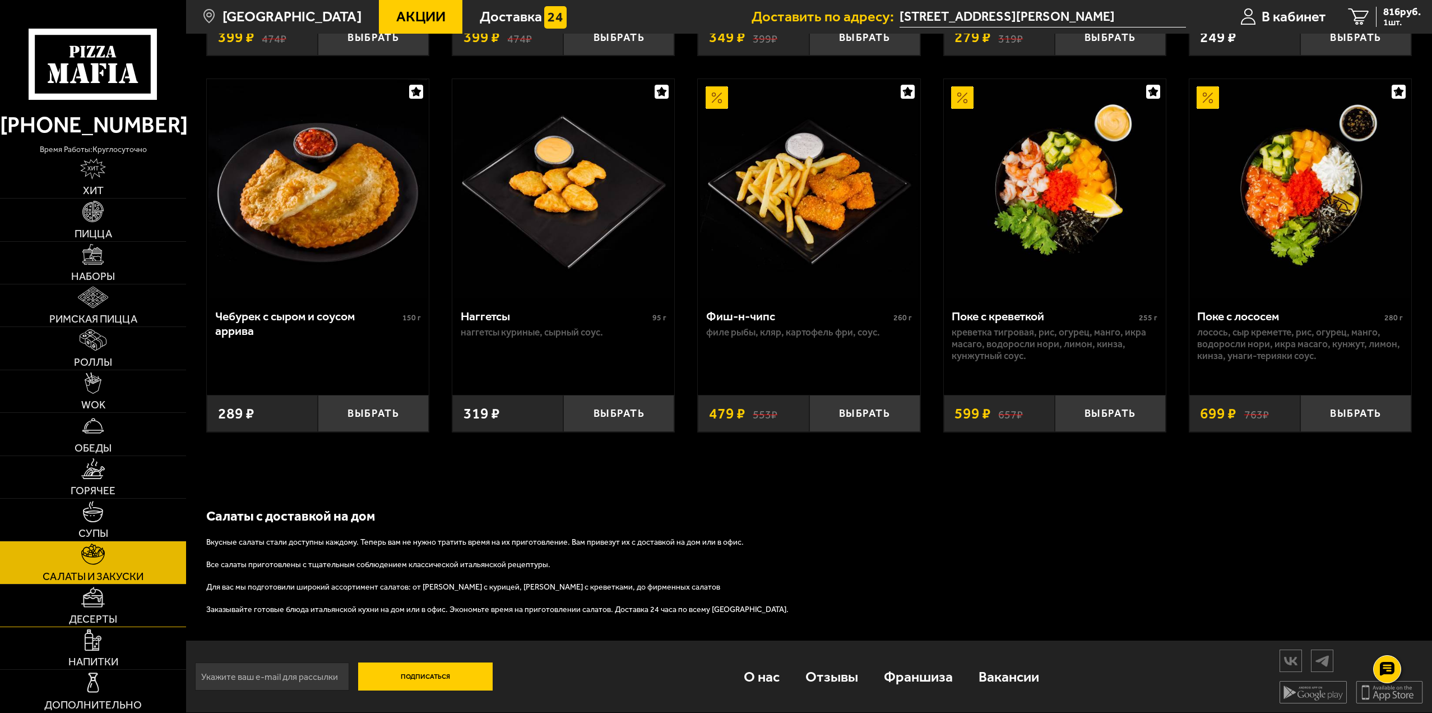
click at [85, 592] on img at bounding box center [93, 596] width 24 height 21
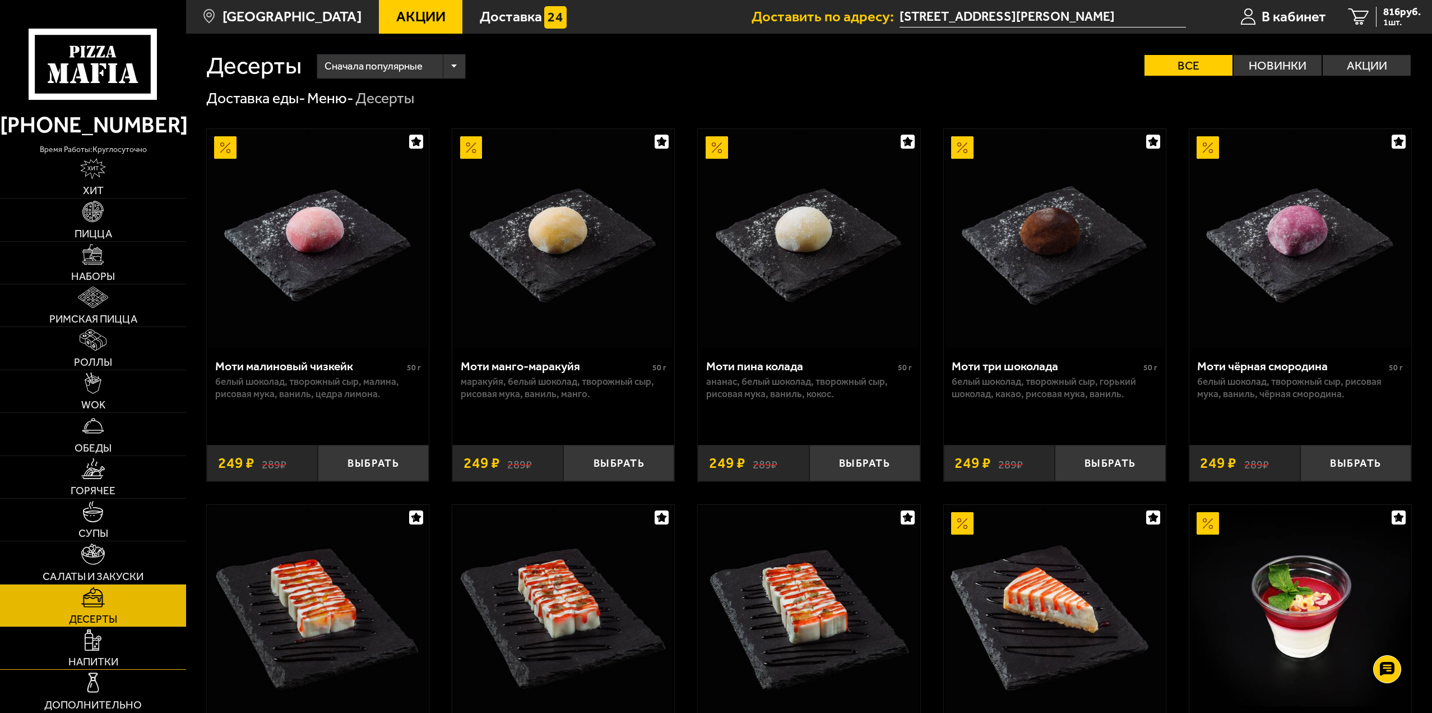
click at [102, 631] on link "Напитки" at bounding box center [93, 648] width 186 height 42
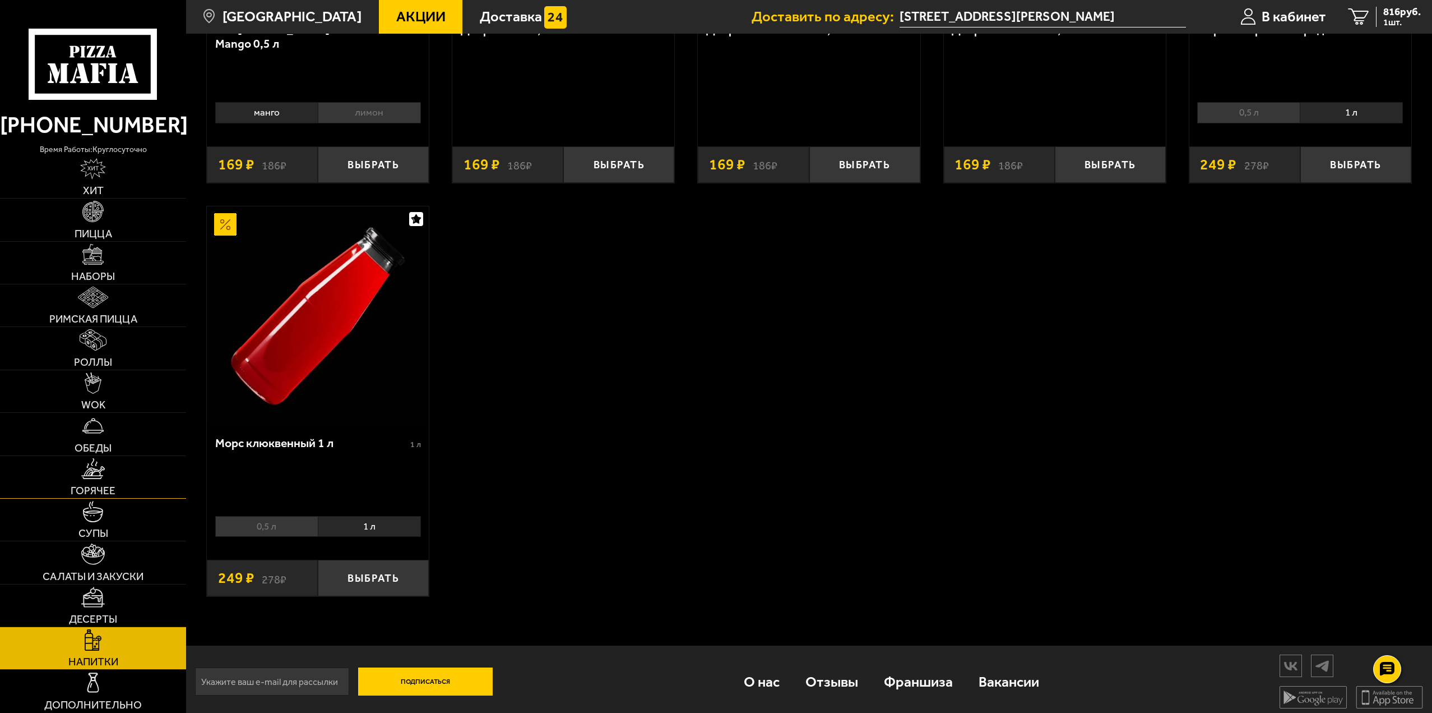
scroll to position [344, 0]
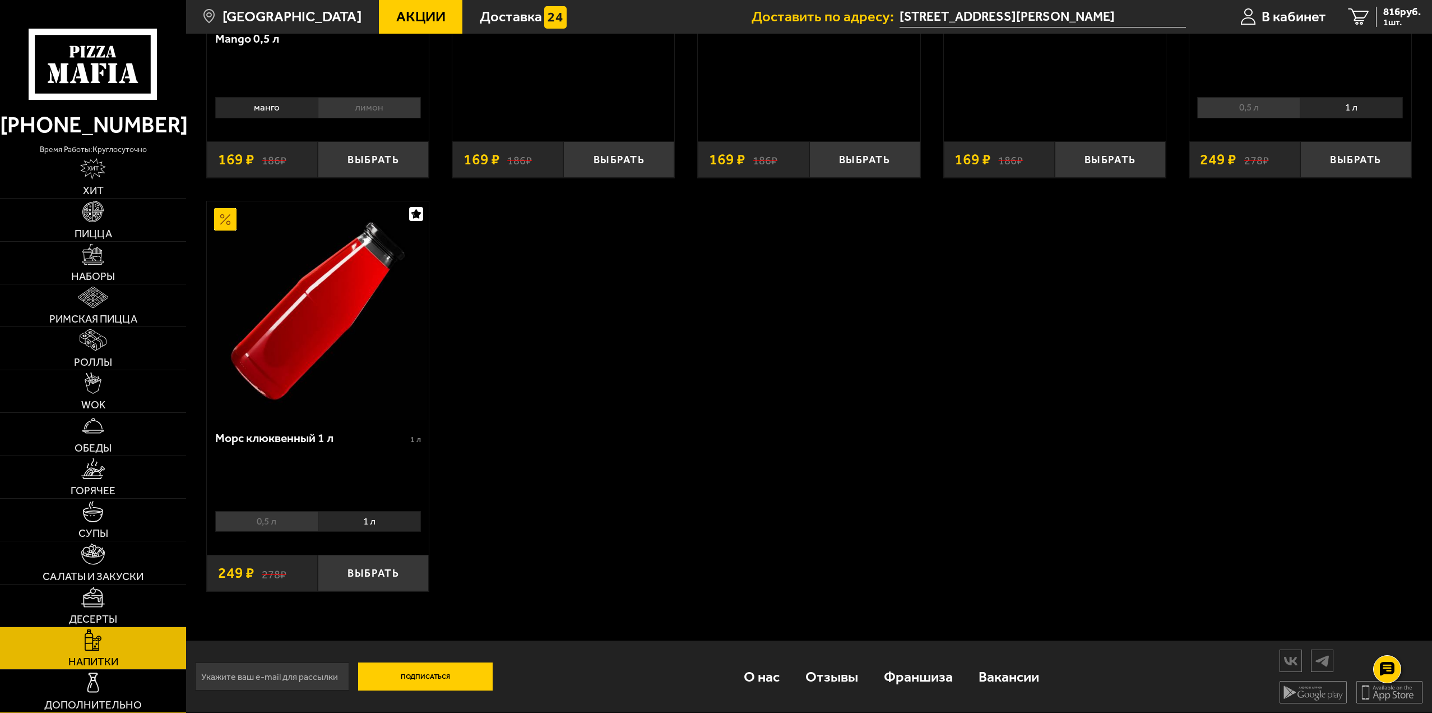
click at [94, 672] on img at bounding box center [92, 682] width 21 height 21
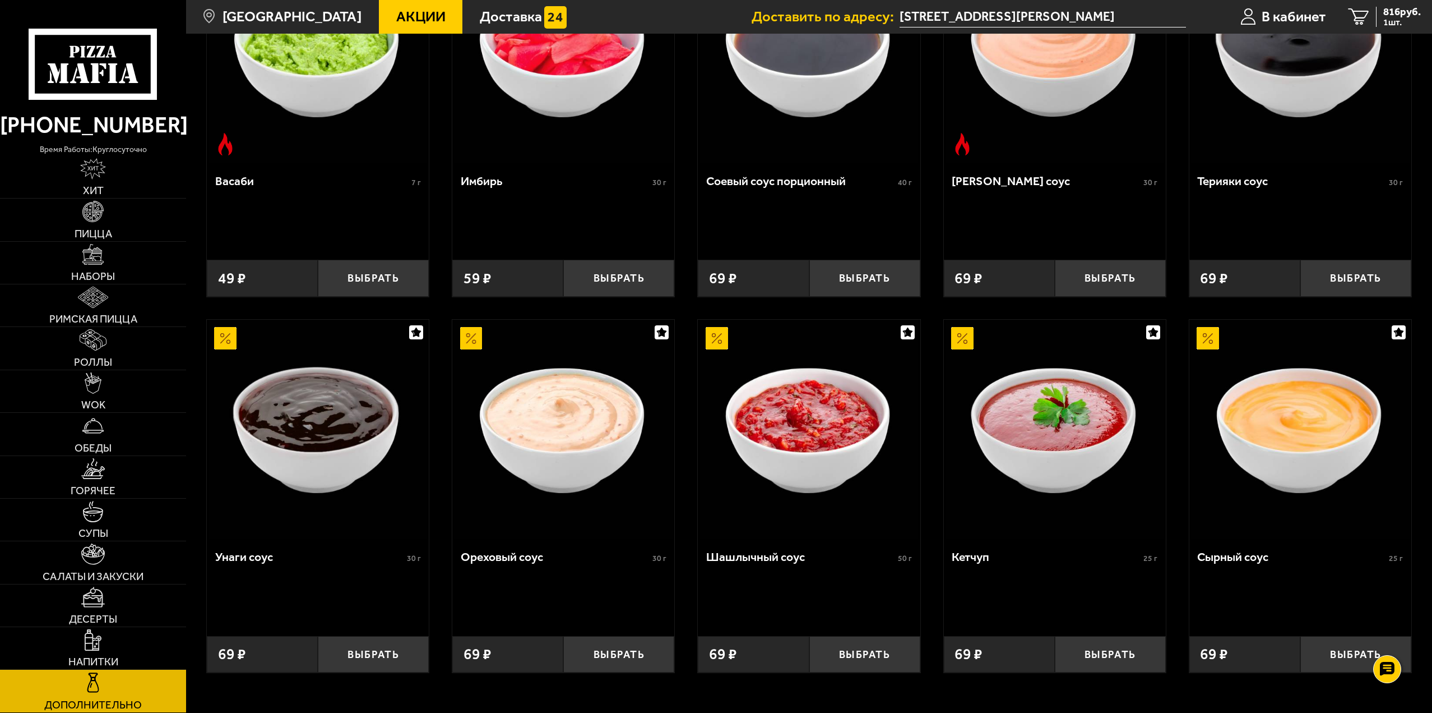
scroll to position [644, 0]
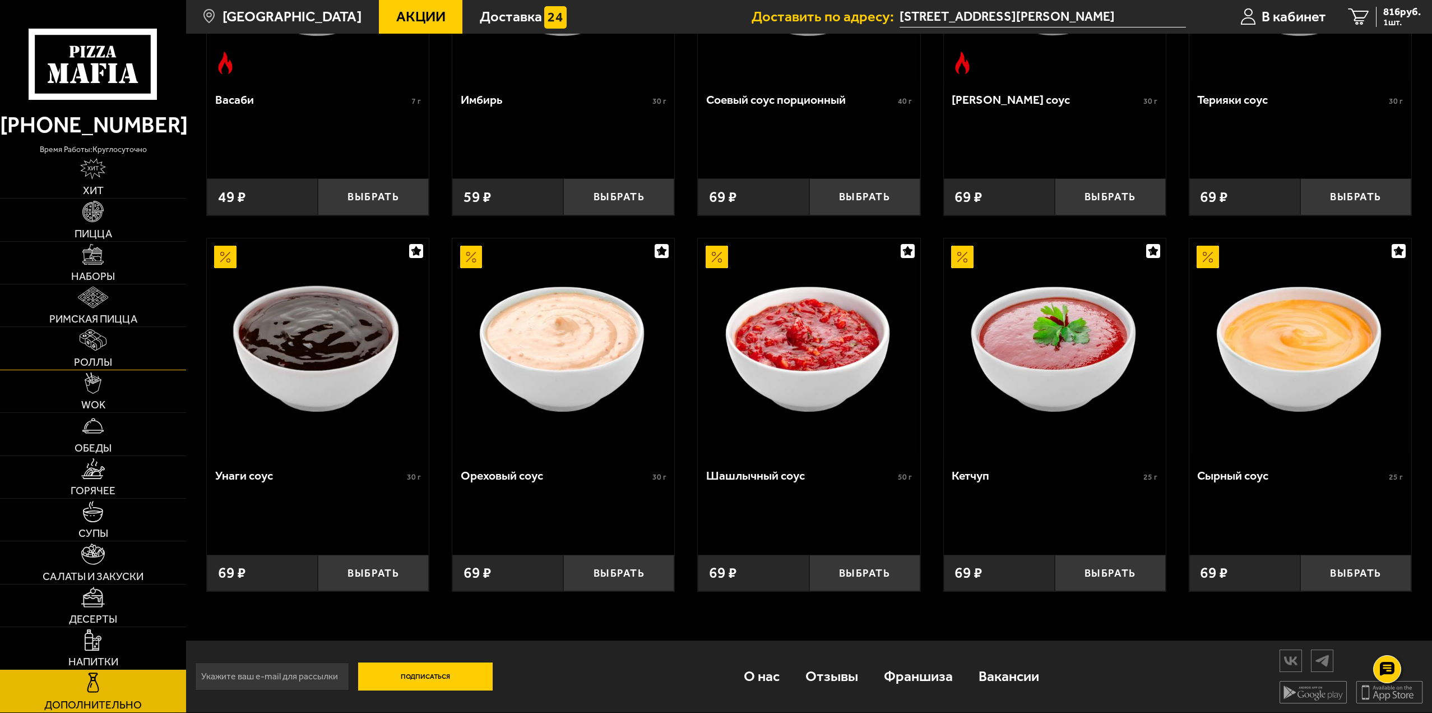
click at [109, 354] on link "Роллы" at bounding box center [93, 348] width 186 height 42
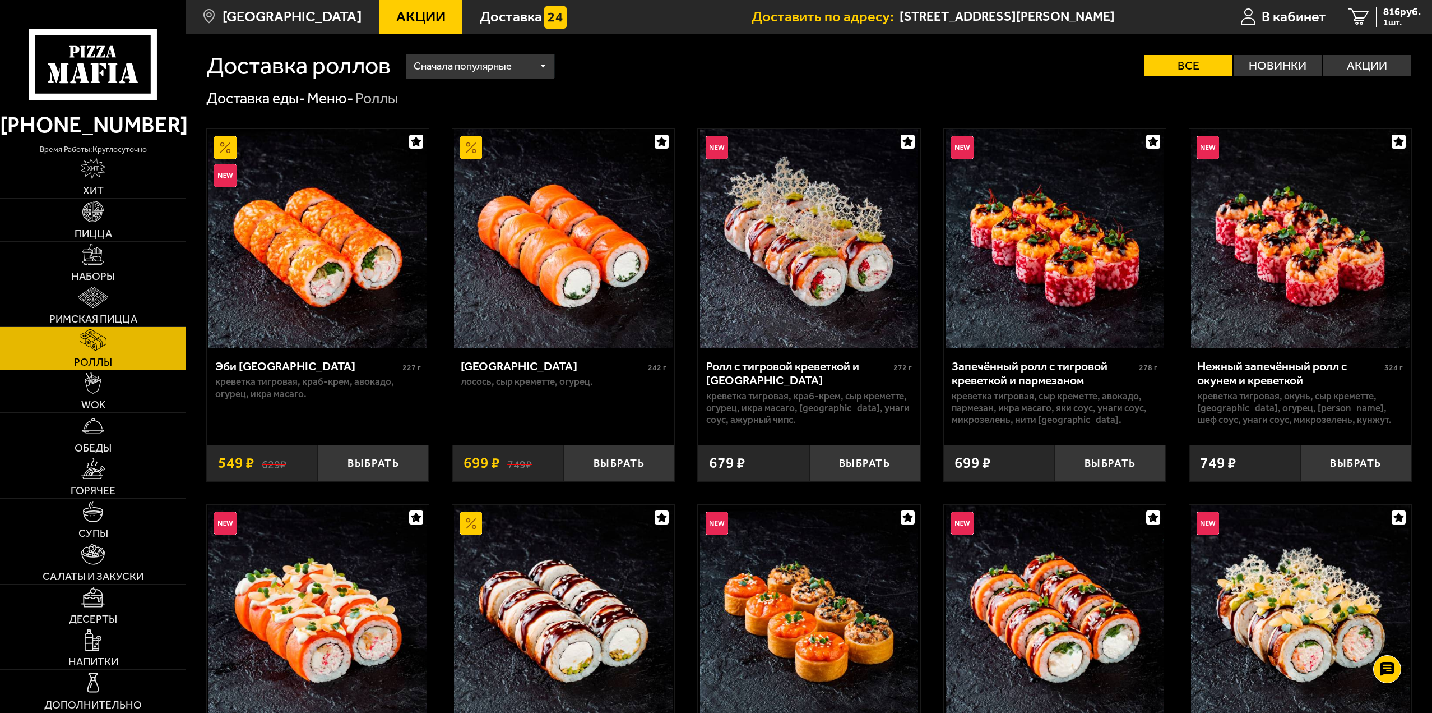
click at [121, 249] on link "Наборы" at bounding box center [93, 263] width 186 height 42
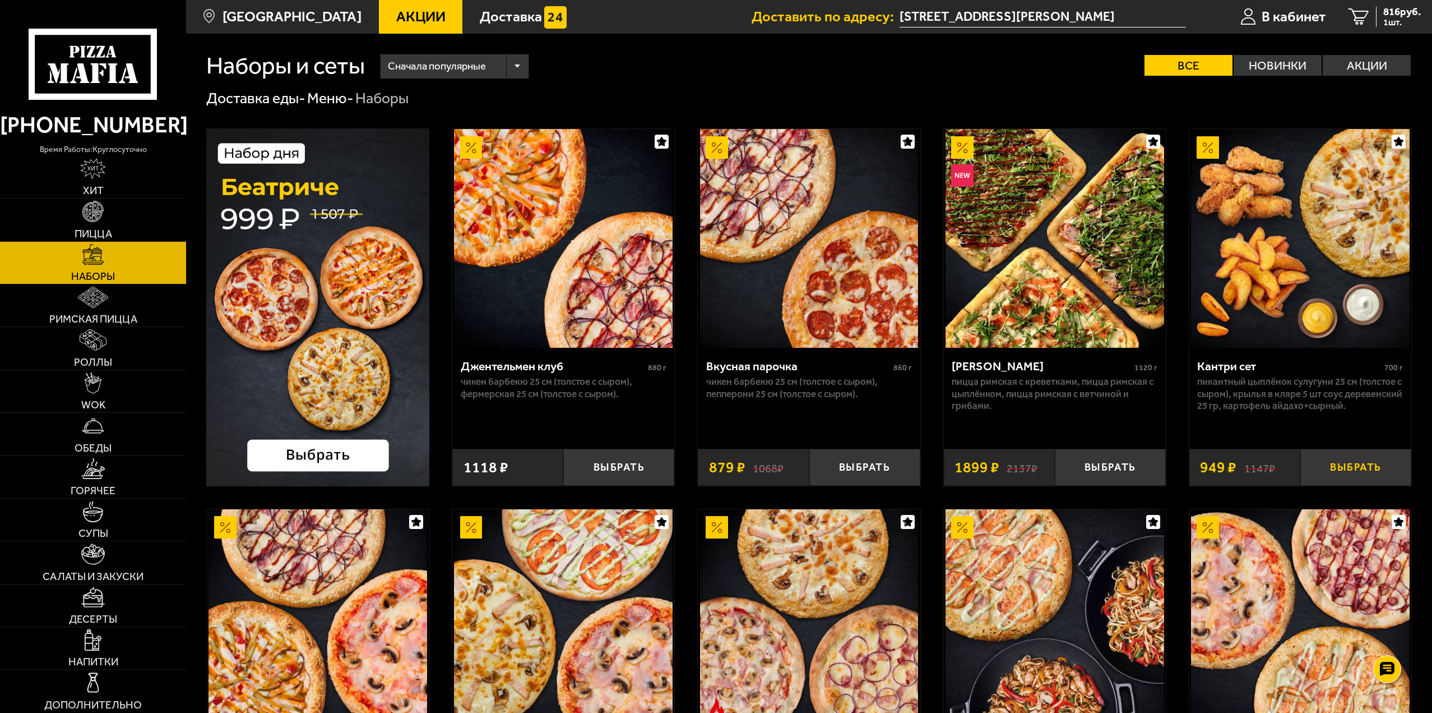
click at [1343, 469] on button "Выбрать" at bounding box center [1356, 466] width 111 height 36
click at [1380, 21] on span "4 шт." at bounding box center [1399, 22] width 43 height 9
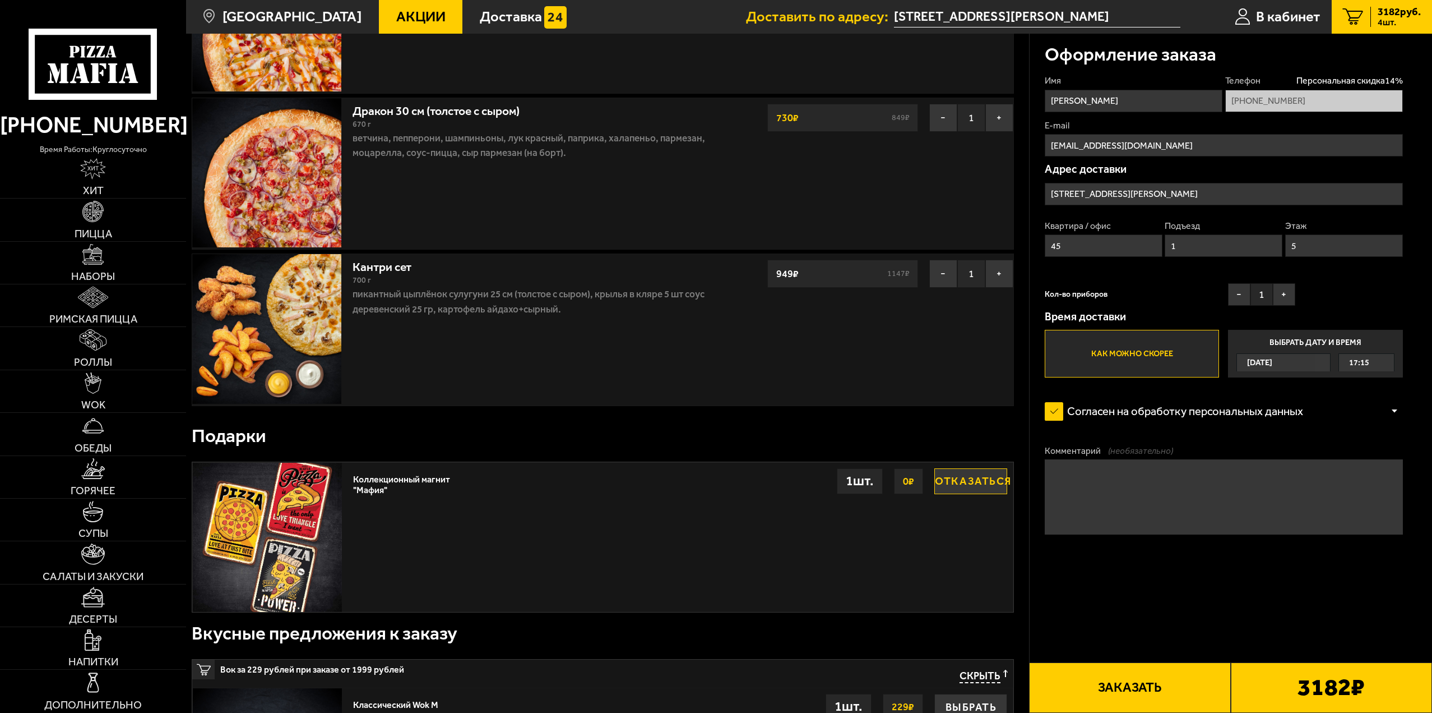
scroll to position [392, 0]
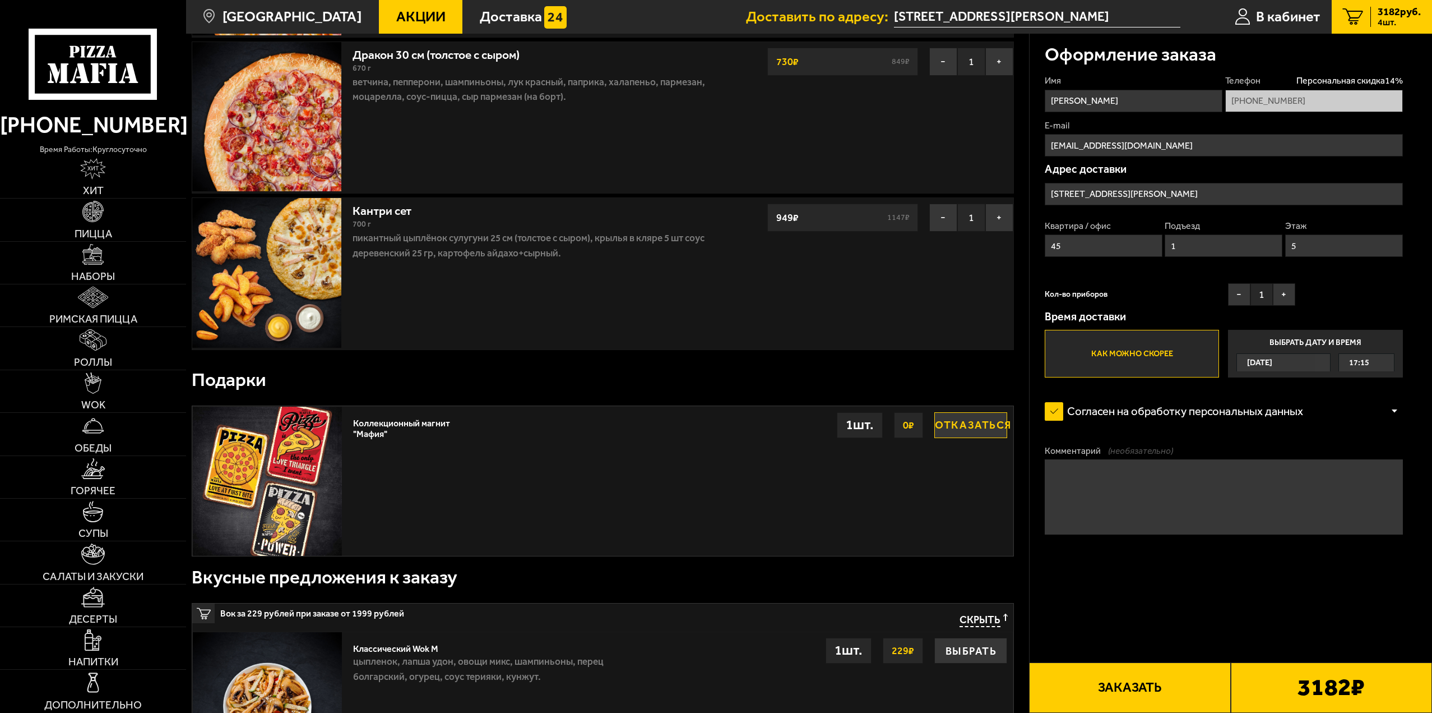
click at [951, 424] on button "Отказаться" at bounding box center [971, 425] width 73 height 26
click at [976, 428] on button "Выбрать" at bounding box center [971, 425] width 73 height 26
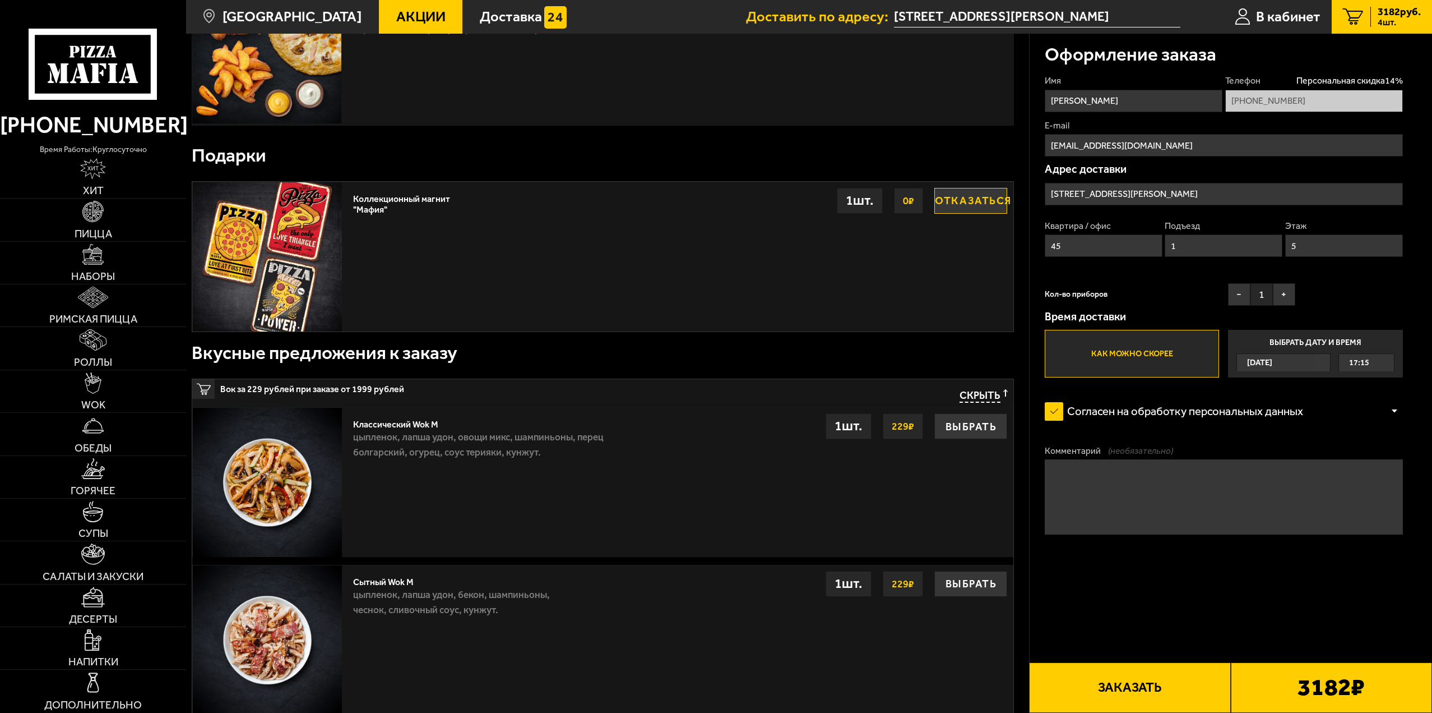
scroll to position [561, 0]
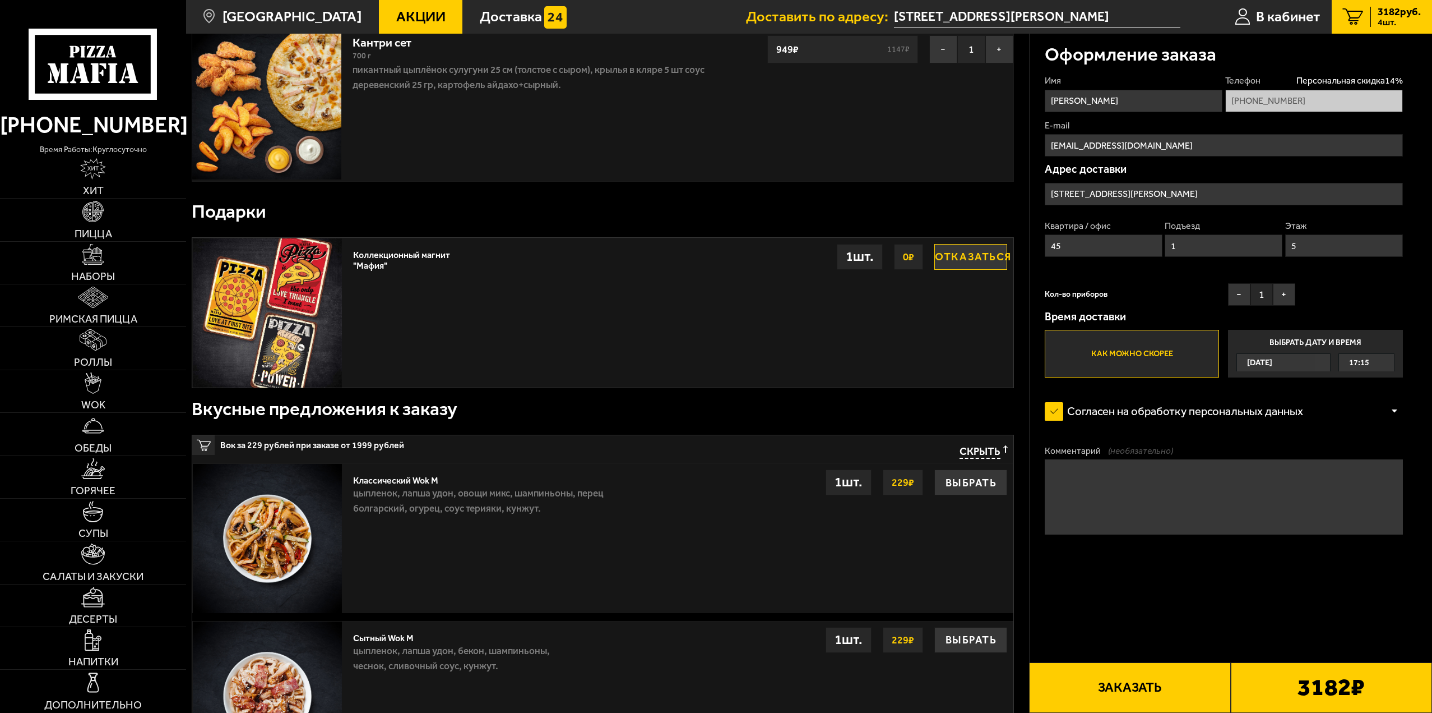
click at [857, 259] on div "1 шт." at bounding box center [860, 257] width 46 height 26
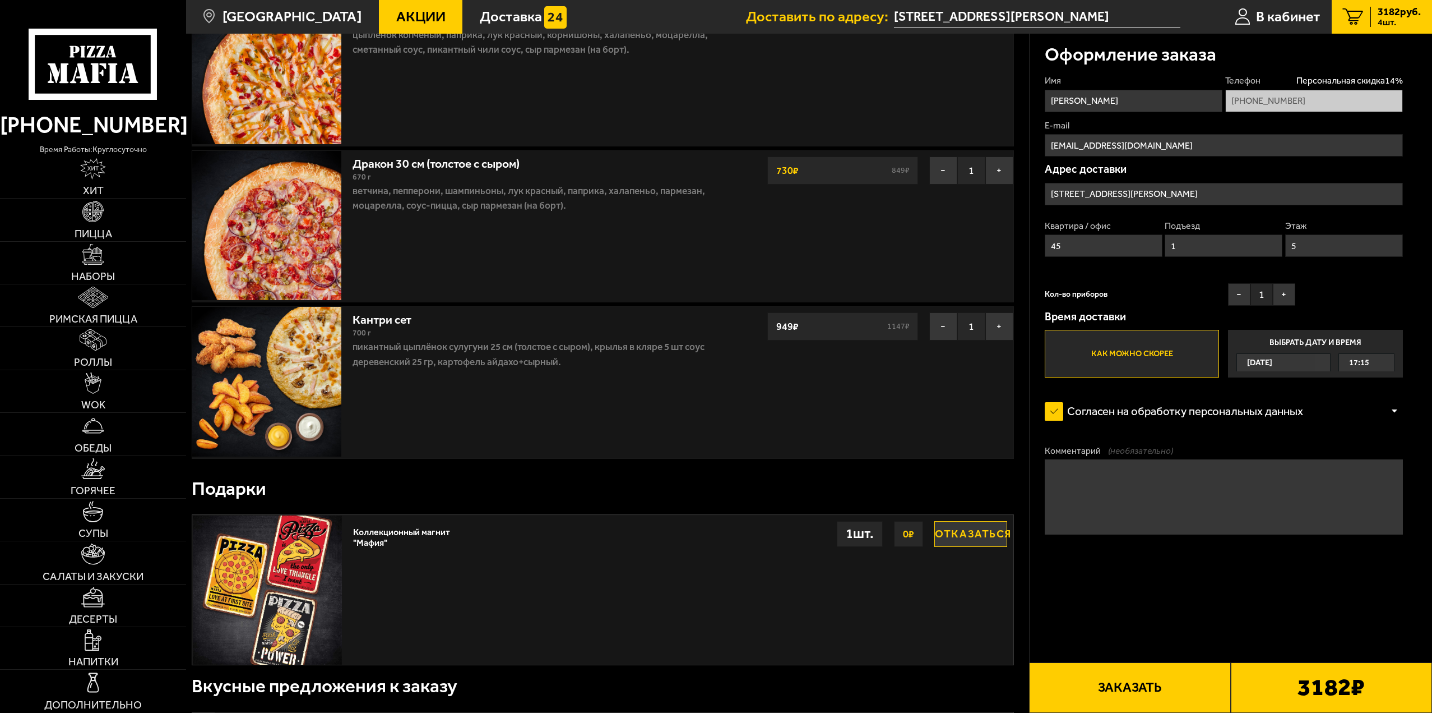
scroll to position [228, 0]
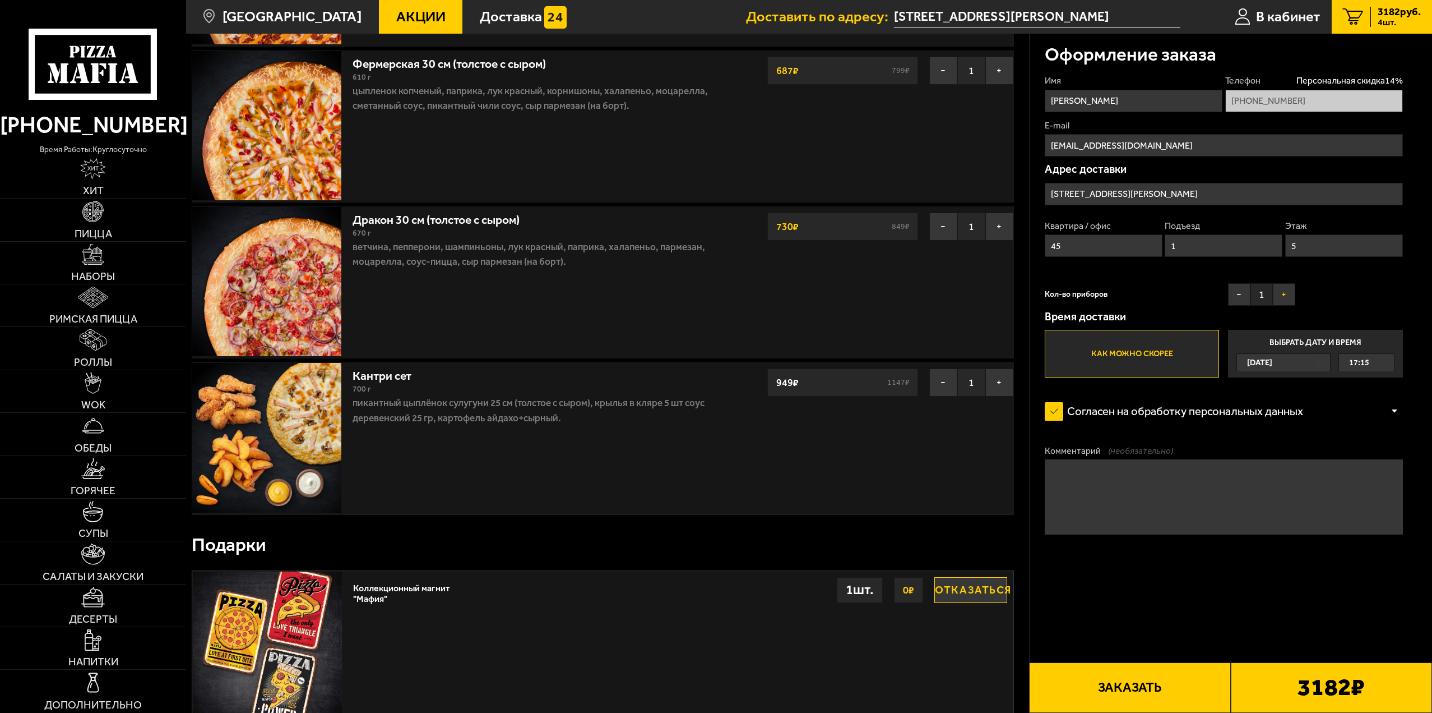
click at [1277, 293] on button "+" at bounding box center [1284, 294] width 22 height 22
click at [1279, 293] on button "+" at bounding box center [1284, 294] width 22 height 22
click at [1280, 293] on button "+" at bounding box center [1284, 294] width 22 height 22
click at [1282, 294] on button "+" at bounding box center [1284, 294] width 22 height 22
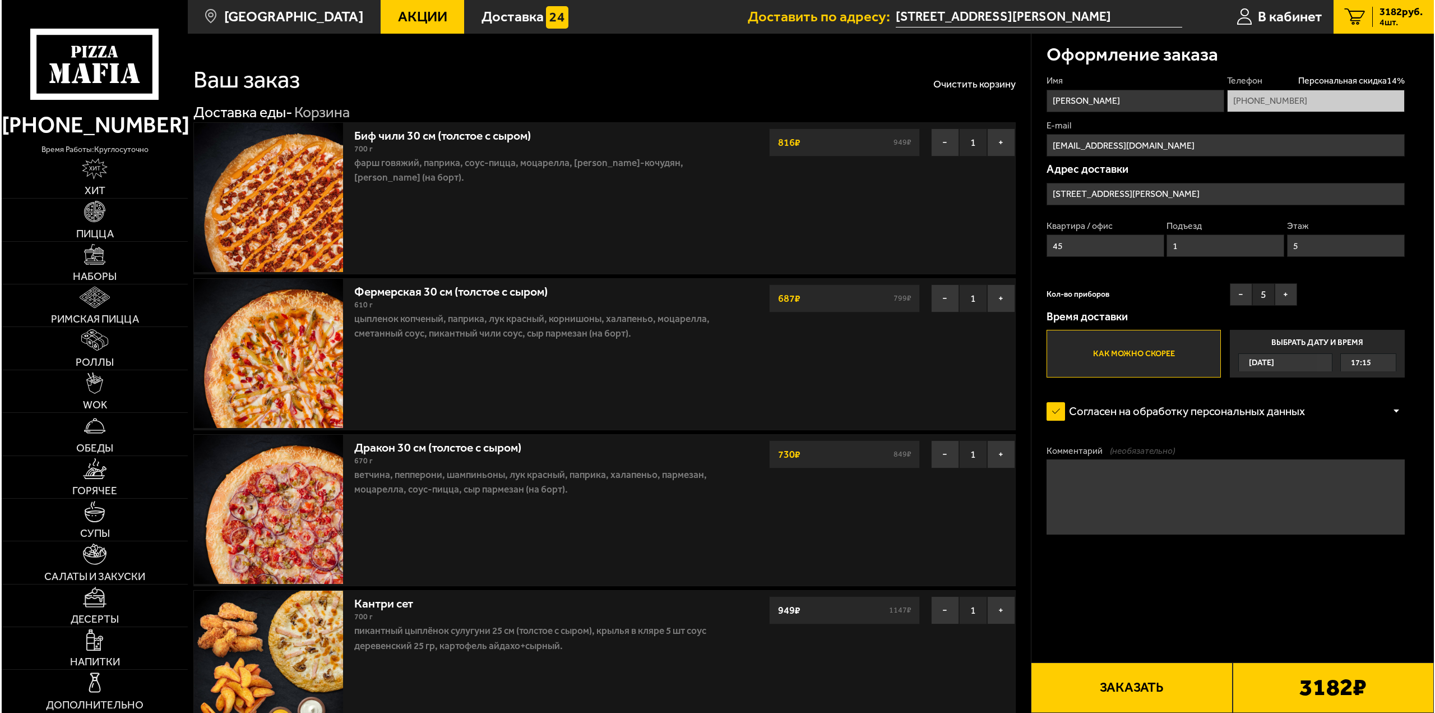
scroll to position [56, 0]
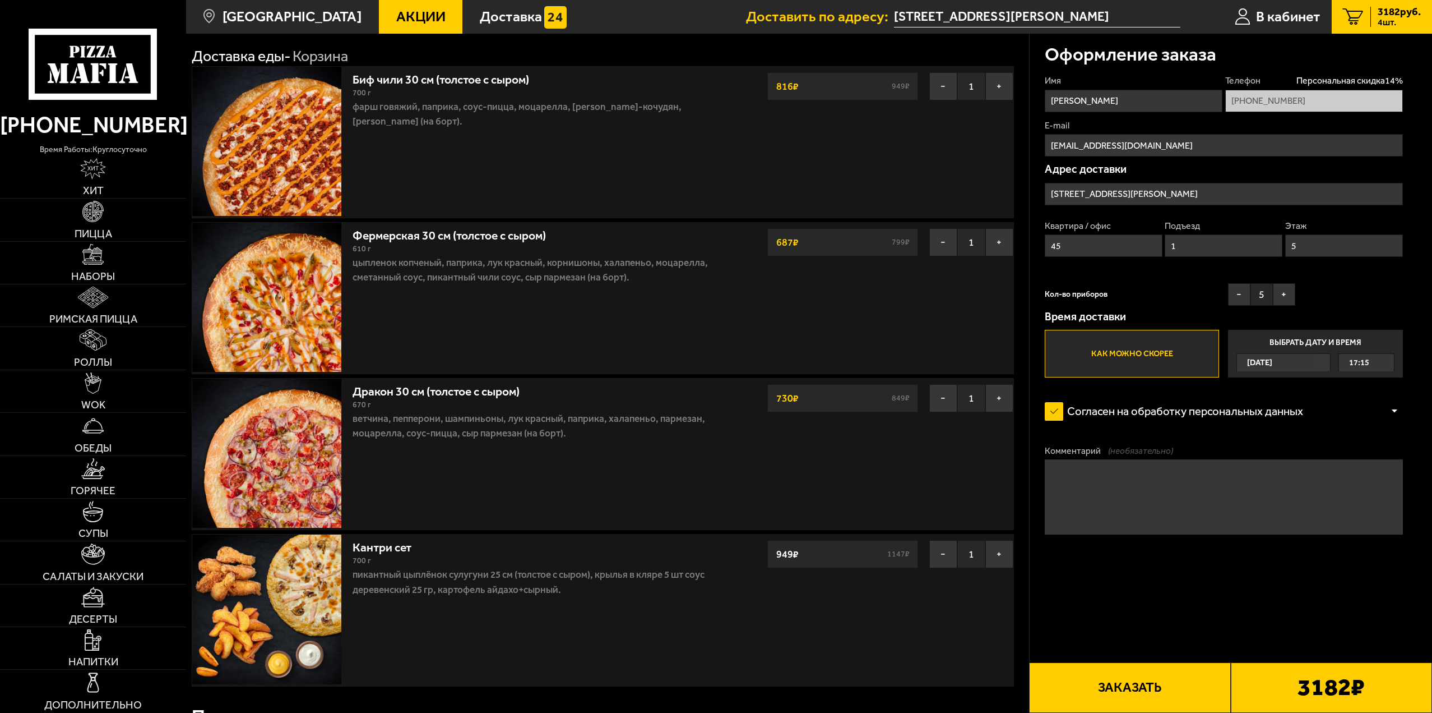
click at [1186, 681] on button "Заказать" at bounding box center [1129, 687] width 201 height 50
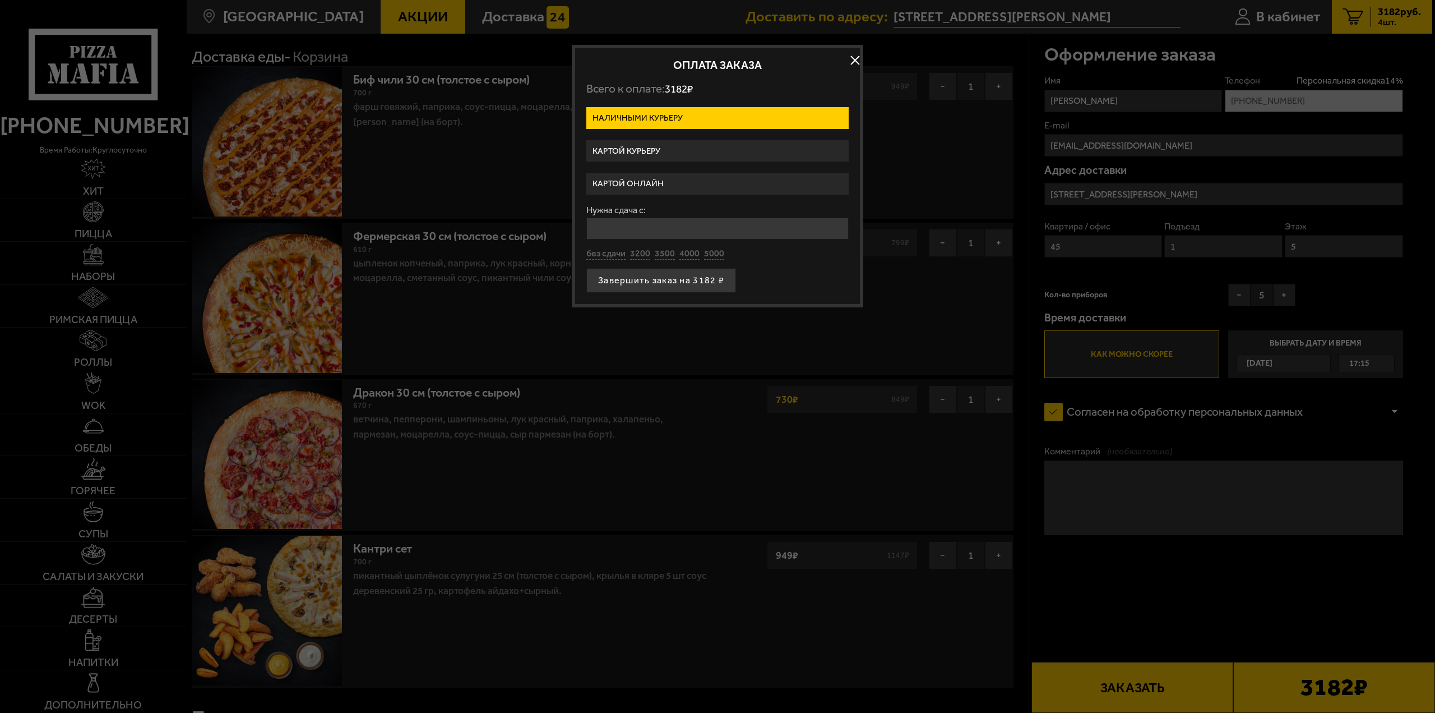
click at [669, 153] on label "Картой курьеру" at bounding box center [717, 151] width 262 height 22
click at [0, 0] on input "Картой курьеру" at bounding box center [0, 0] width 0 height 0
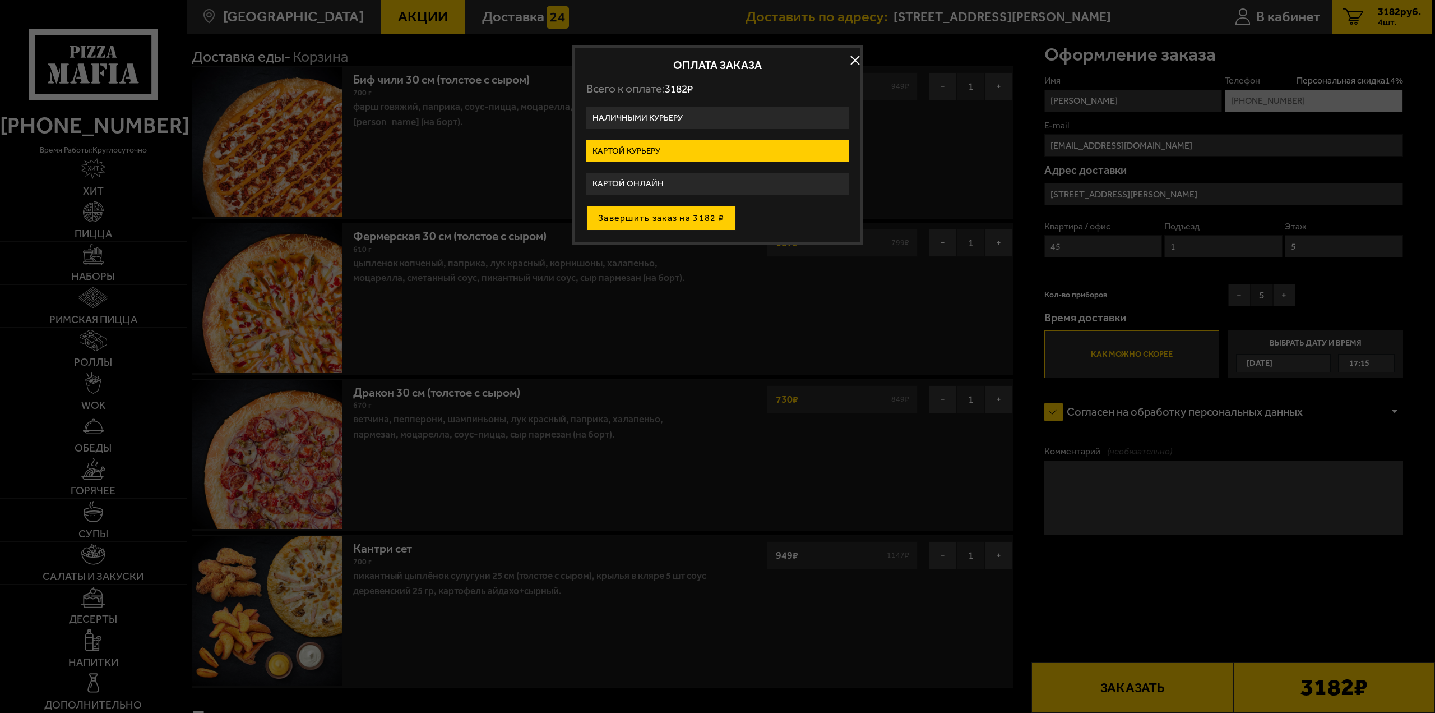
click at [705, 220] on button "Завершить заказ на 3182 ₽" at bounding box center [661, 218] width 150 height 25
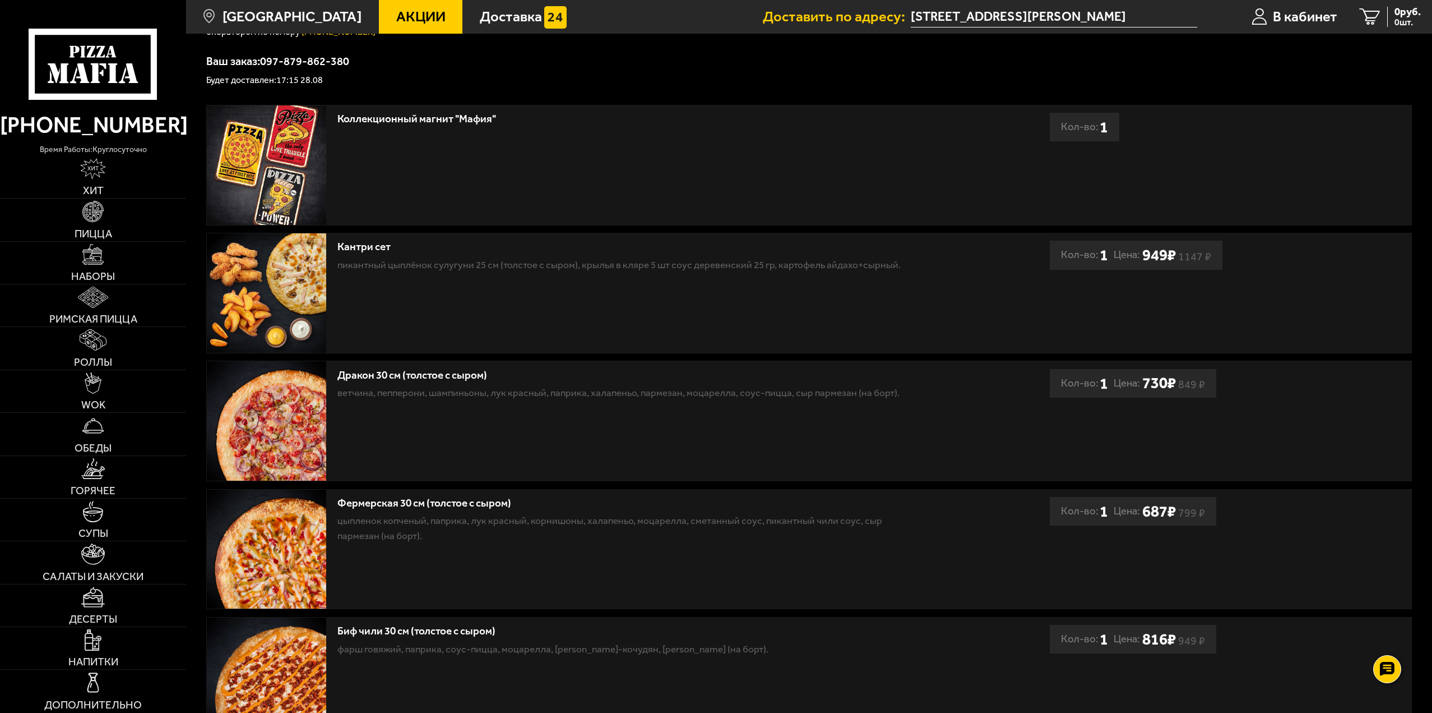
scroll to position [280, 0]
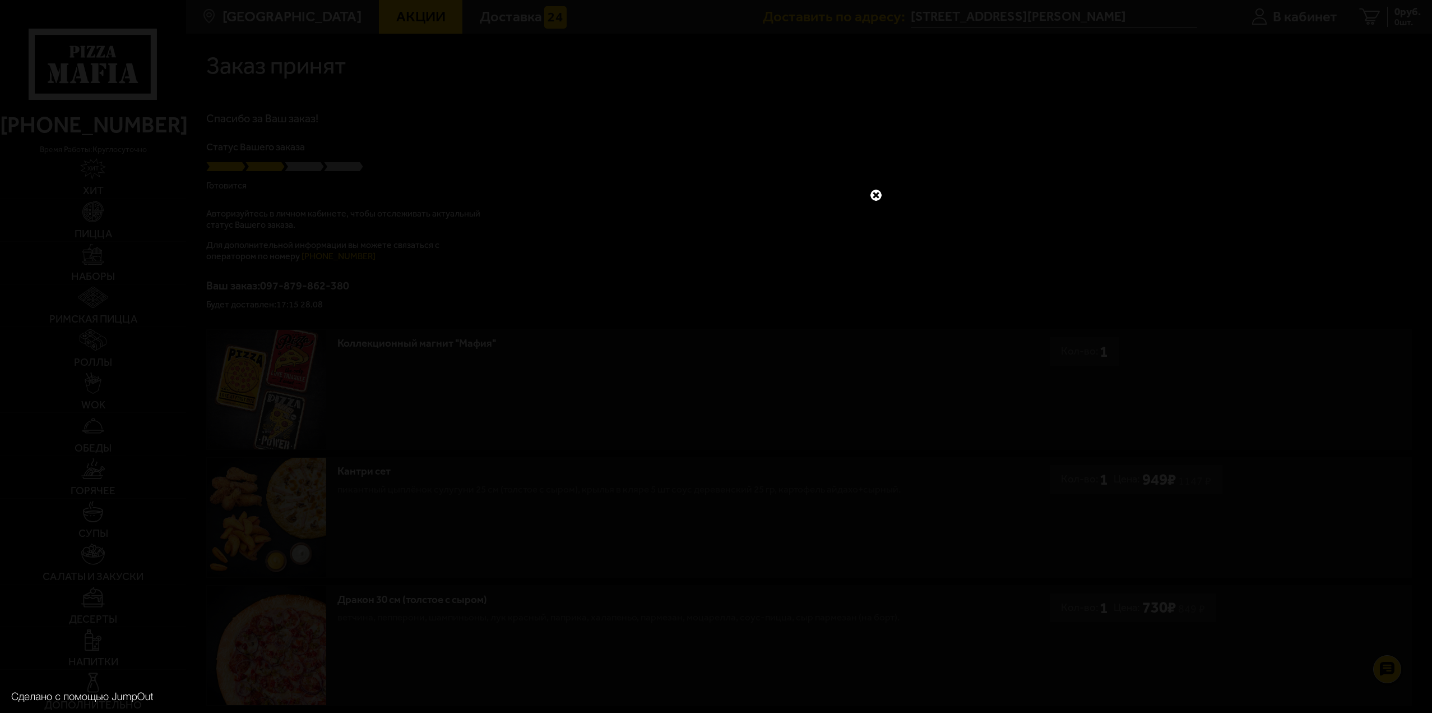
click at [878, 186] on div at bounding box center [716, 356] width 1432 height 713
